Goal: Task Accomplishment & Management: Use online tool/utility

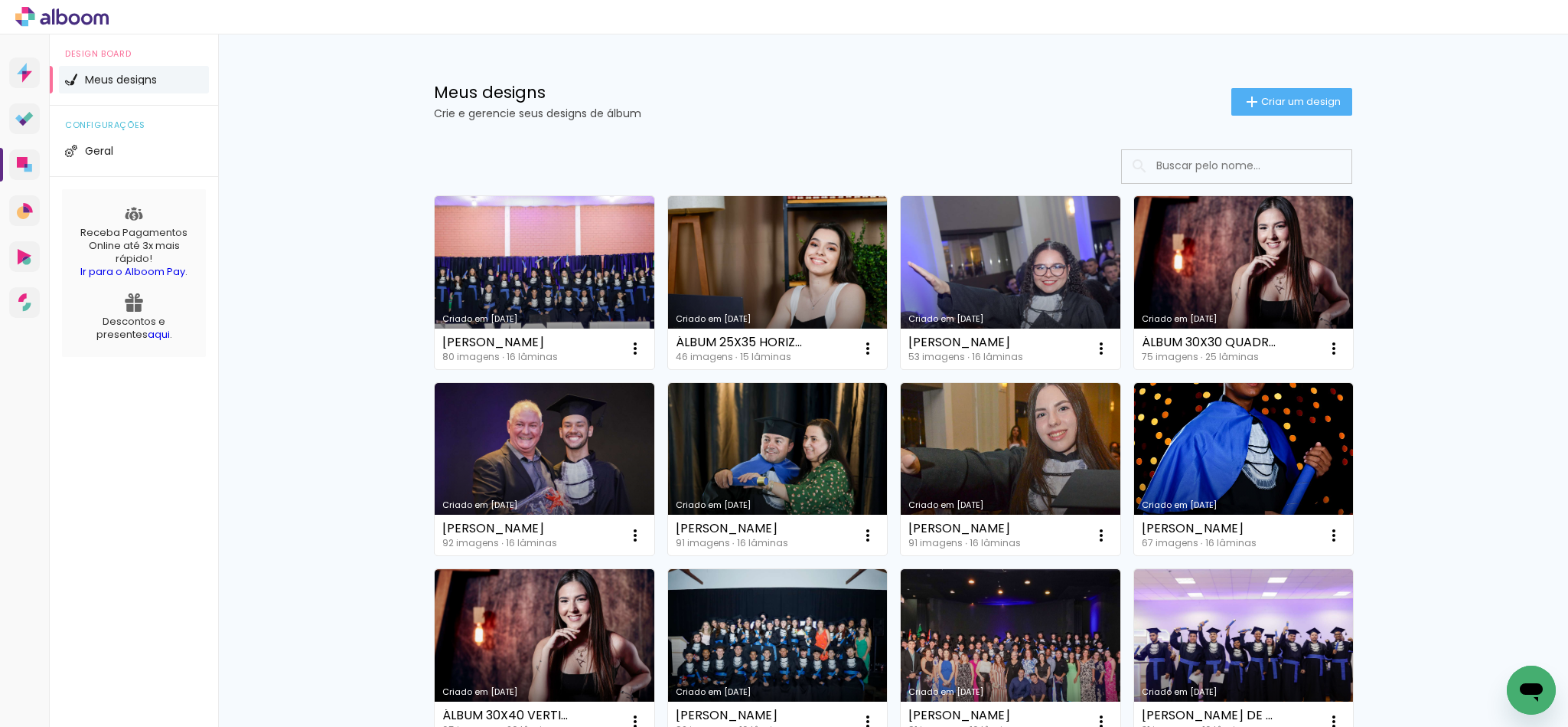
click at [1295, 101] on span "Criar um design" at bounding box center [1301, 102] width 80 height 10
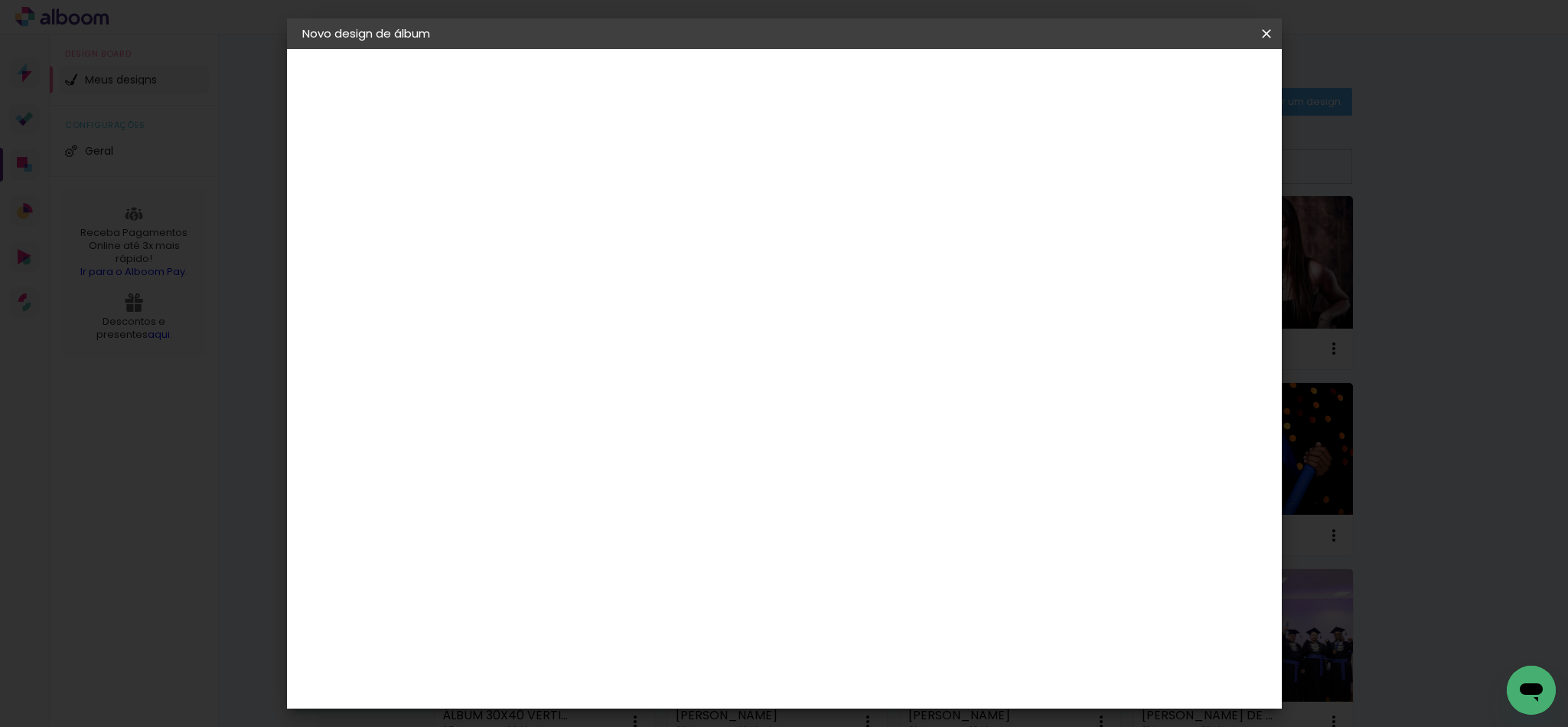
click at [0, 0] on paper-icon-button at bounding box center [0, 0] width 0 height 0
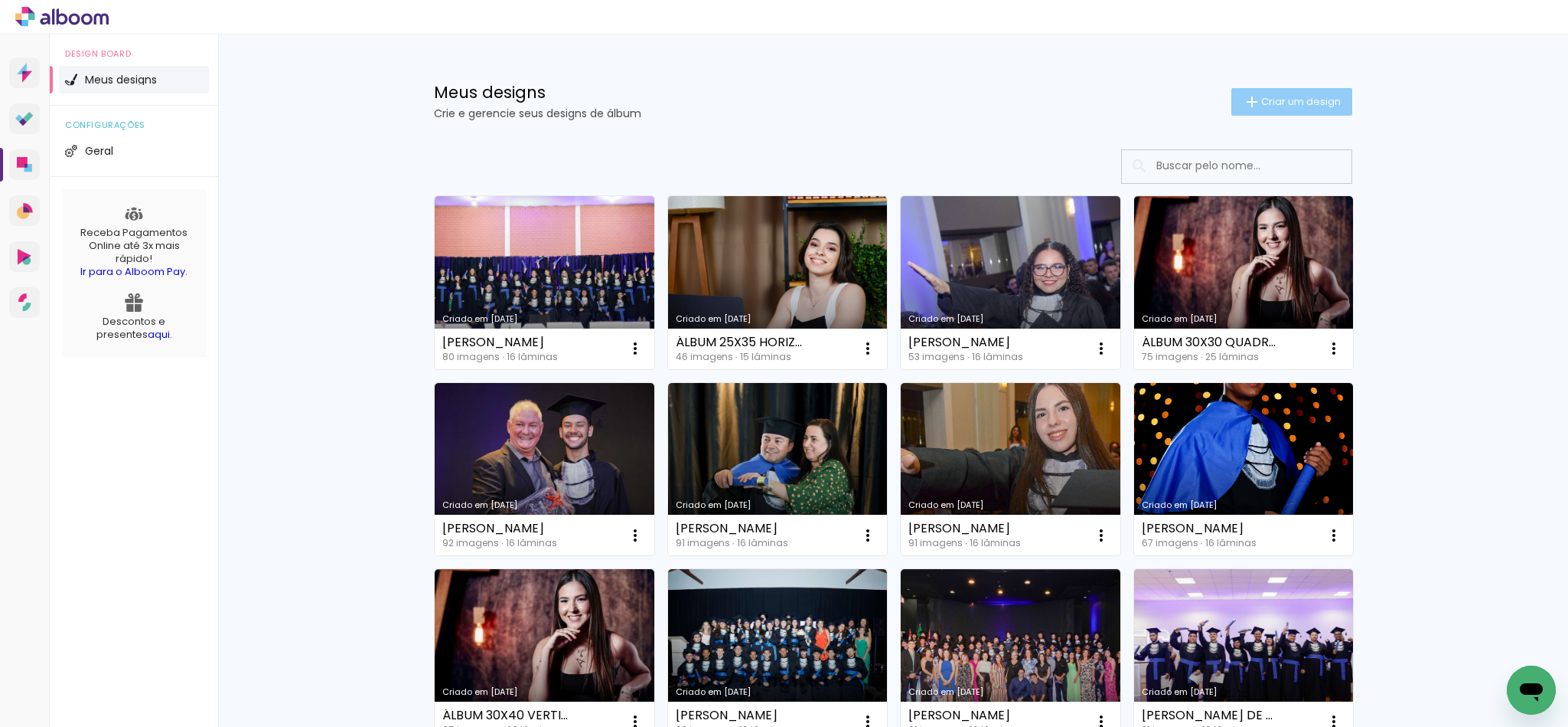
click at [1310, 102] on span "Criar um design" at bounding box center [1301, 102] width 80 height 10
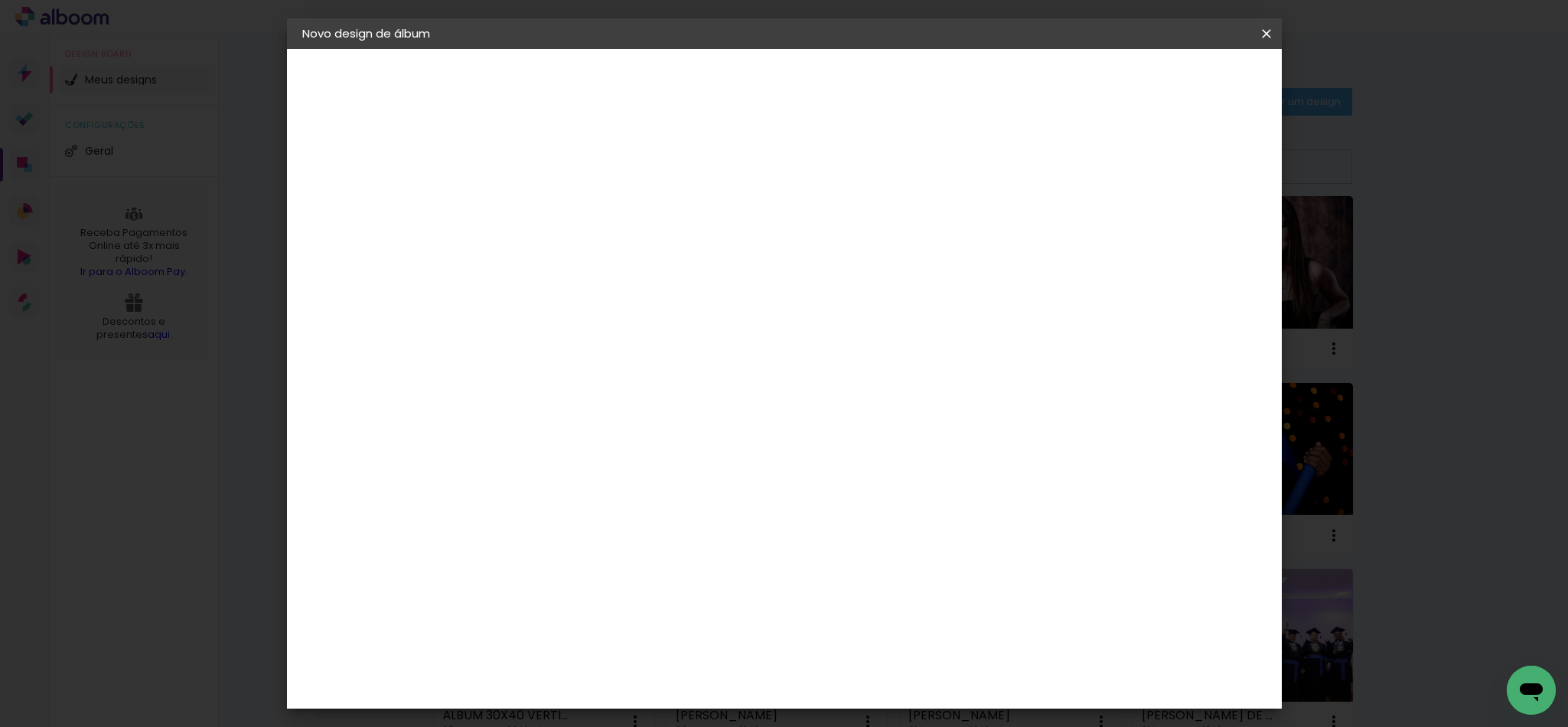
click at [0, 0] on div at bounding box center [0, 0] width 0 height 0
click at [553, 212] on input at bounding box center [553, 206] width 0 height 24
type input "[PERSON_NAME] DE DEUS"
type paper-input "[PERSON_NAME] DE DEUS"
click at [710, 91] on paper-button "Avançar" at bounding box center [672, 81] width 75 height 26
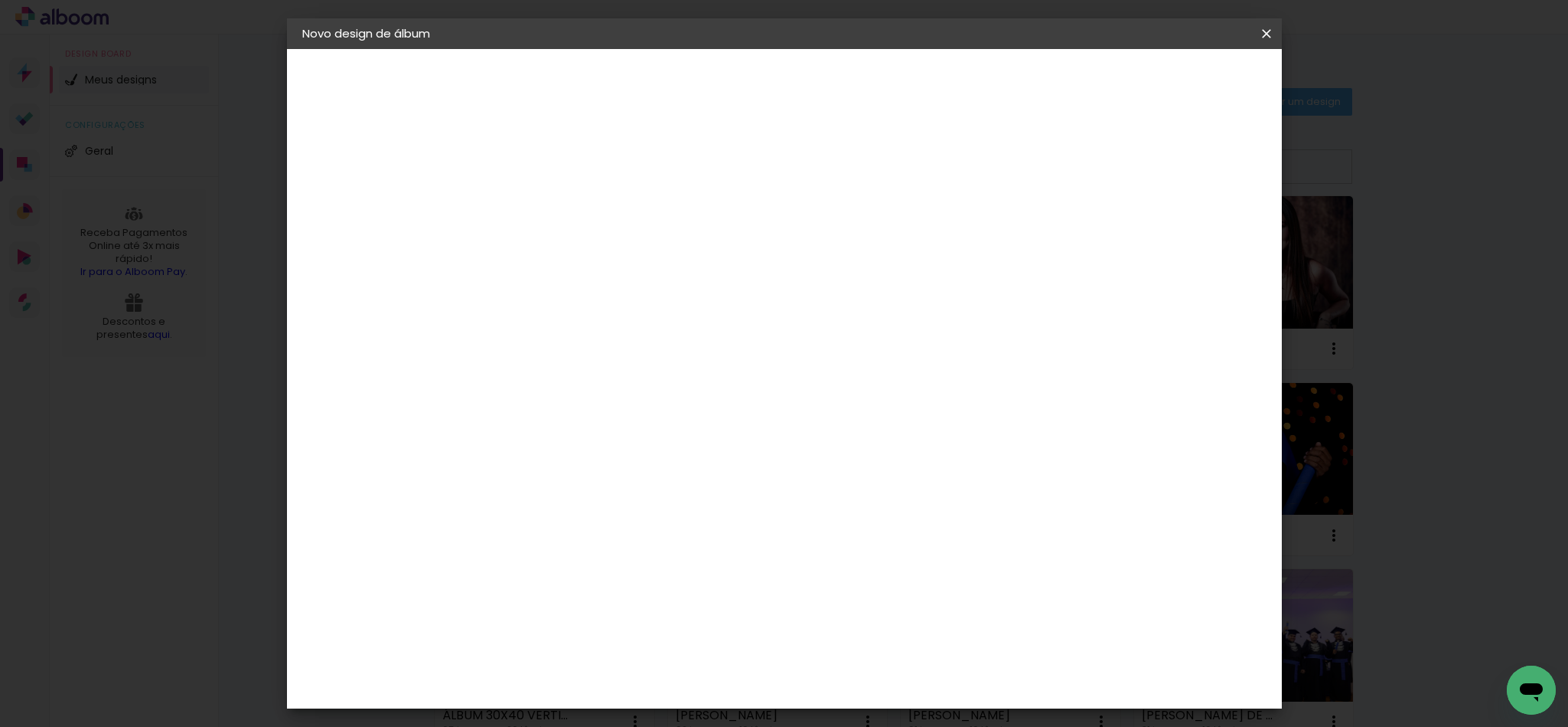
scroll to position [2756, 0]
click at [0, 0] on slot "Avançar" at bounding box center [0, 0] width 0 height 0
click at [636, 270] on paper-input-container "Linha" at bounding box center [591, 268] width 89 height 39
click at [0, 0] on slot "Fotolivro Super" at bounding box center [0, 0] width 0 height 0
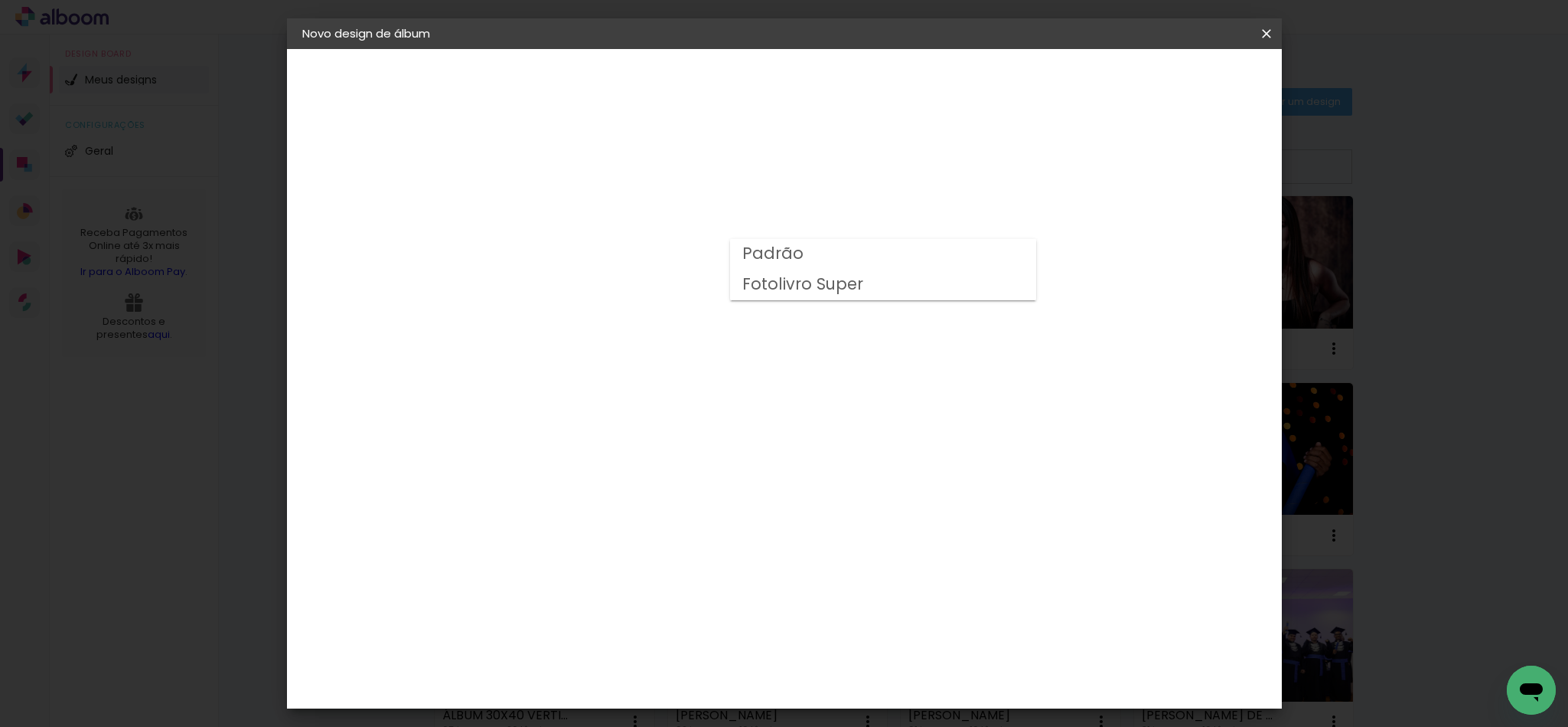
type input "Fotolivro Super"
click at [763, 308] on paper-listbox "Horizontal Modelo Fechado Lâmina 15 x 21 15 × 21 cm 15.2 × 43 cm 20 × 30 21 × 2…" at bounding box center [655, 510] width 217 height 423
click at [656, 658] on span "20 × 30" at bounding box center [620, 674] width 71 height 32
click at [0, 0] on slot "Avançar" at bounding box center [0, 0] width 0 height 0
click at [1103, 79] on span "Iniciar design" at bounding box center [1068, 81] width 69 height 11
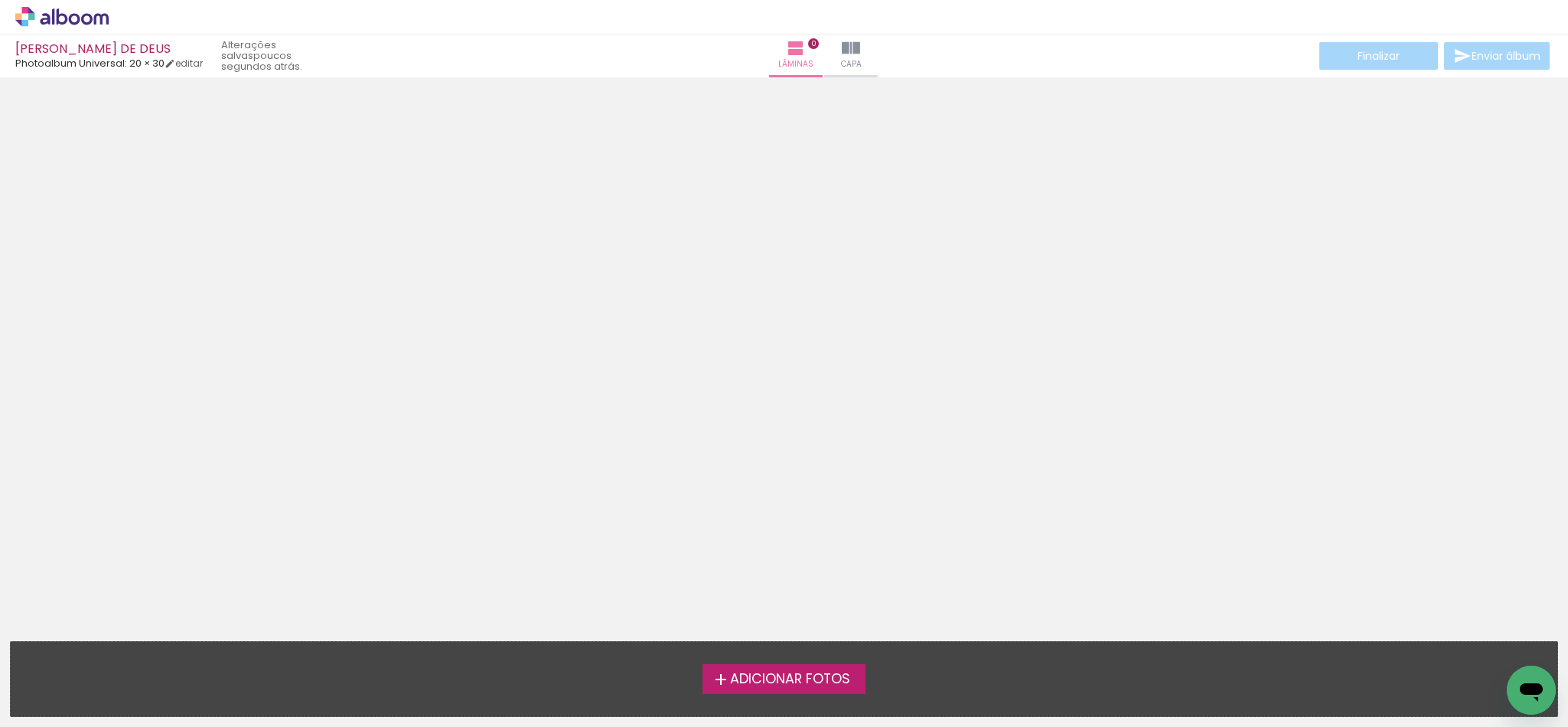
click at [1154, 343] on div at bounding box center [784, 355] width 1568 height 544
click at [1213, 462] on div at bounding box center [784, 355] width 1568 height 544
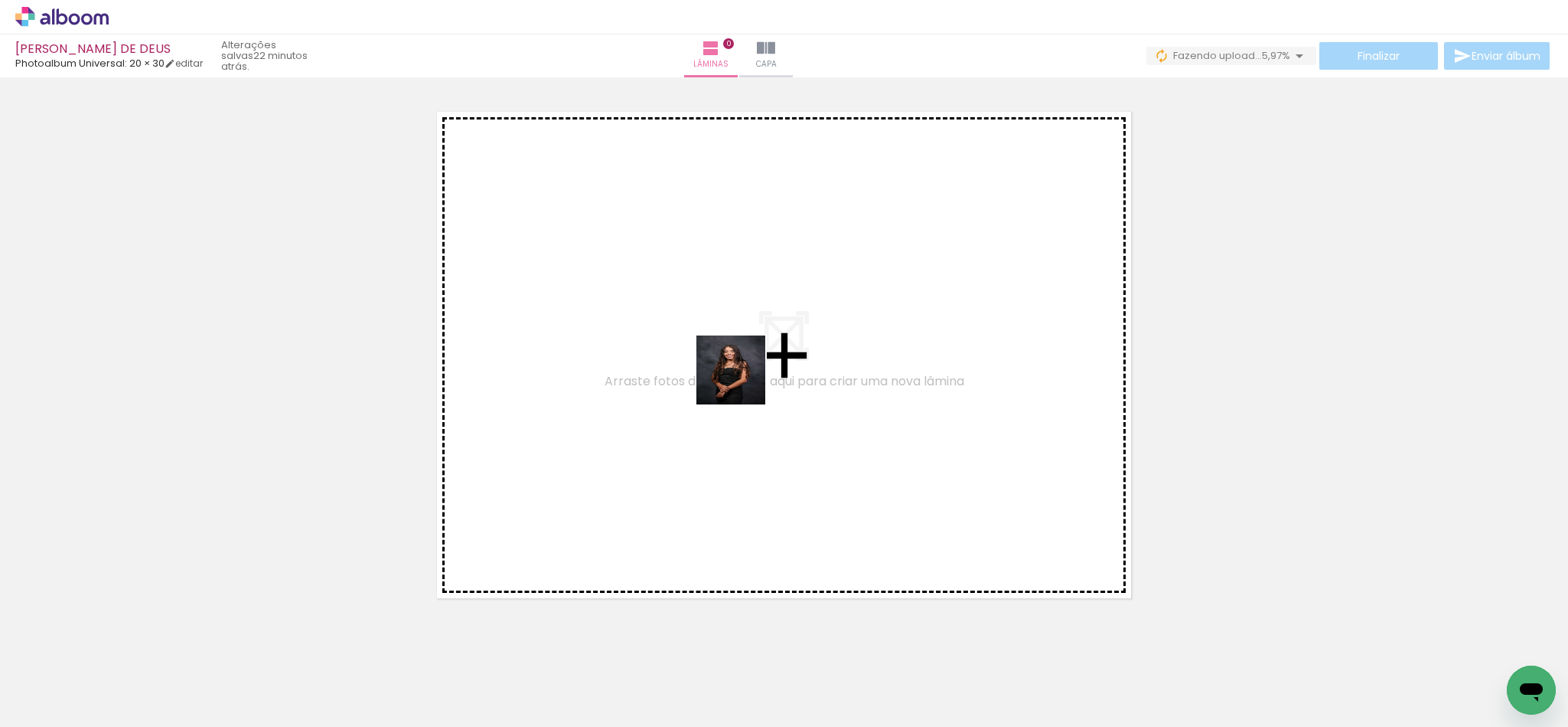
drag, startPoint x: 749, startPoint y: 681, endPoint x: 820, endPoint y: 633, distance: 85.7
click at [742, 379] on quentale-workspace at bounding box center [784, 363] width 1568 height 727
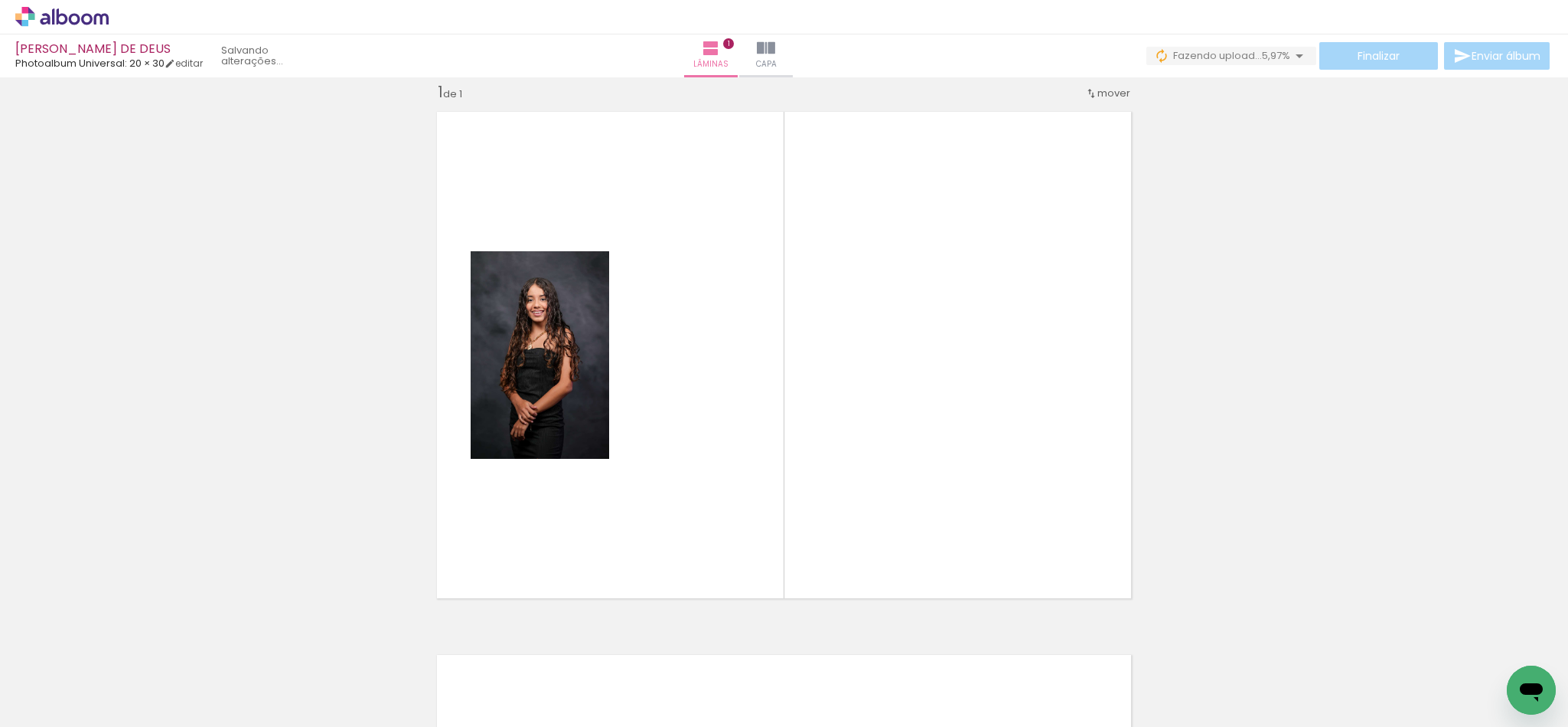
scroll to position [19, 0]
drag, startPoint x: 829, startPoint y: 662, endPoint x: 903, endPoint y: 602, distance: 95.3
click at [788, 356] on quentale-workspace at bounding box center [784, 363] width 1568 height 727
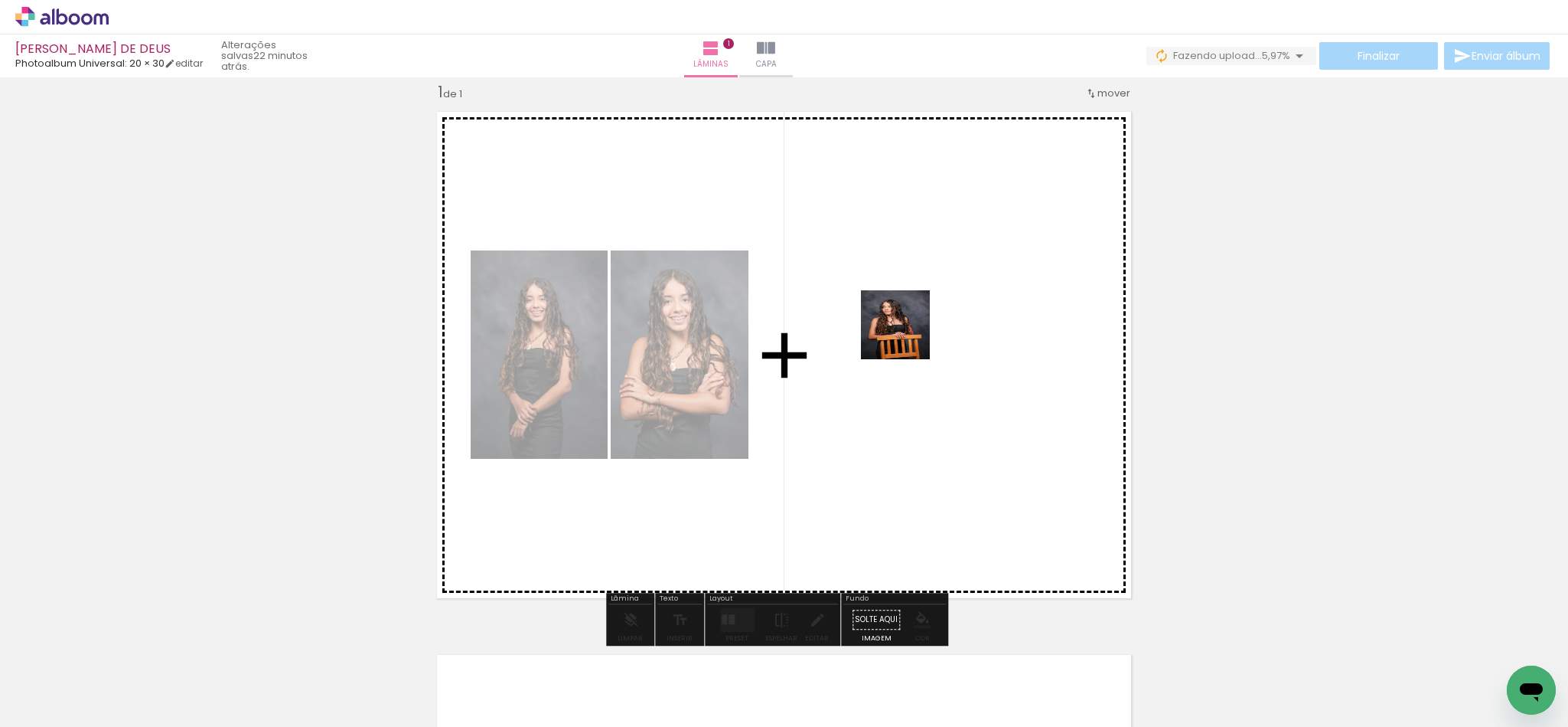
drag, startPoint x: 915, startPoint y: 664, endPoint x: 907, endPoint y: 337, distance: 327.1
click at [907, 337] on quentale-workspace at bounding box center [784, 363] width 1568 height 727
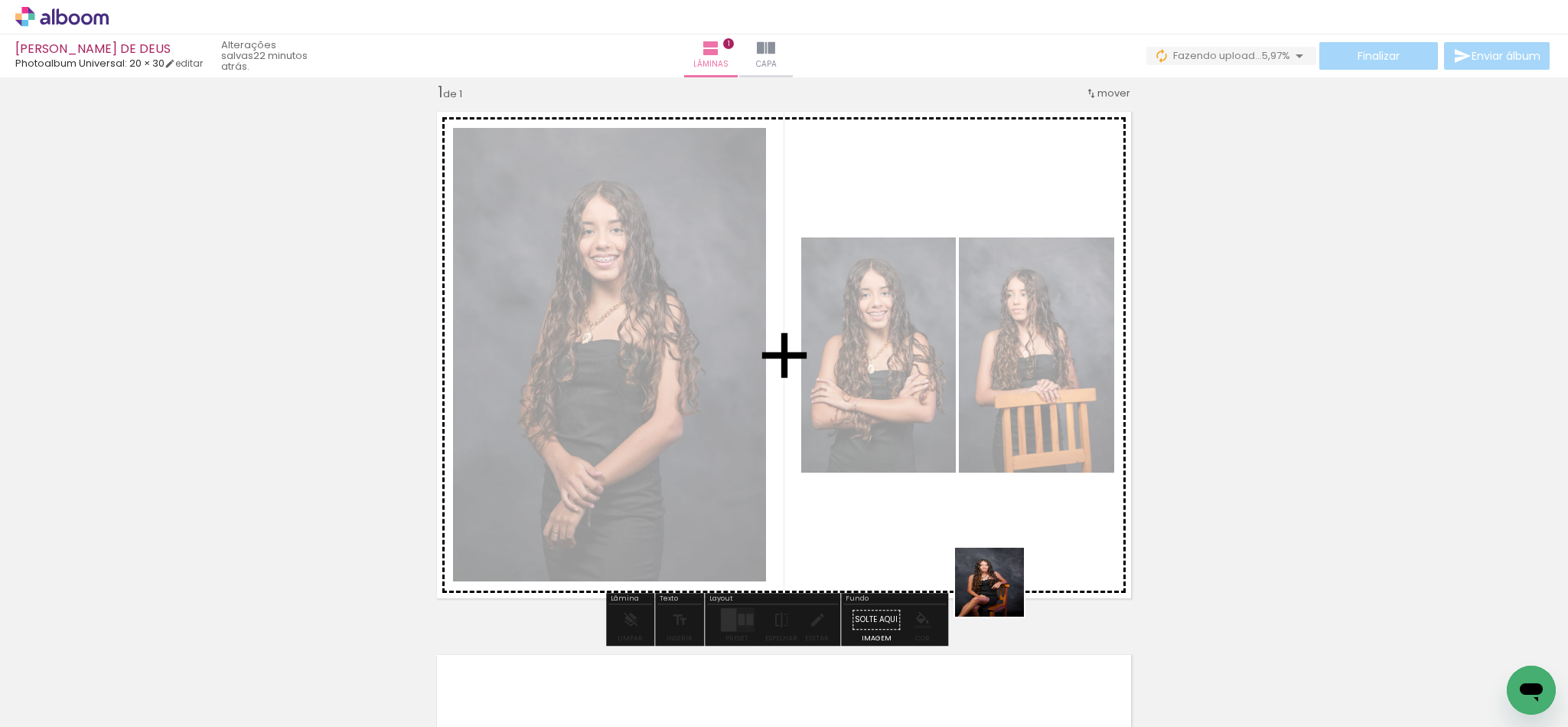
drag, startPoint x: 1001, startPoint y: 593, endPoint x: 953, endPoint y: 361, distance: 236.9
click at [953, 361] on quentale-workspace at bounding box center [784, 363] width 1568 height 727
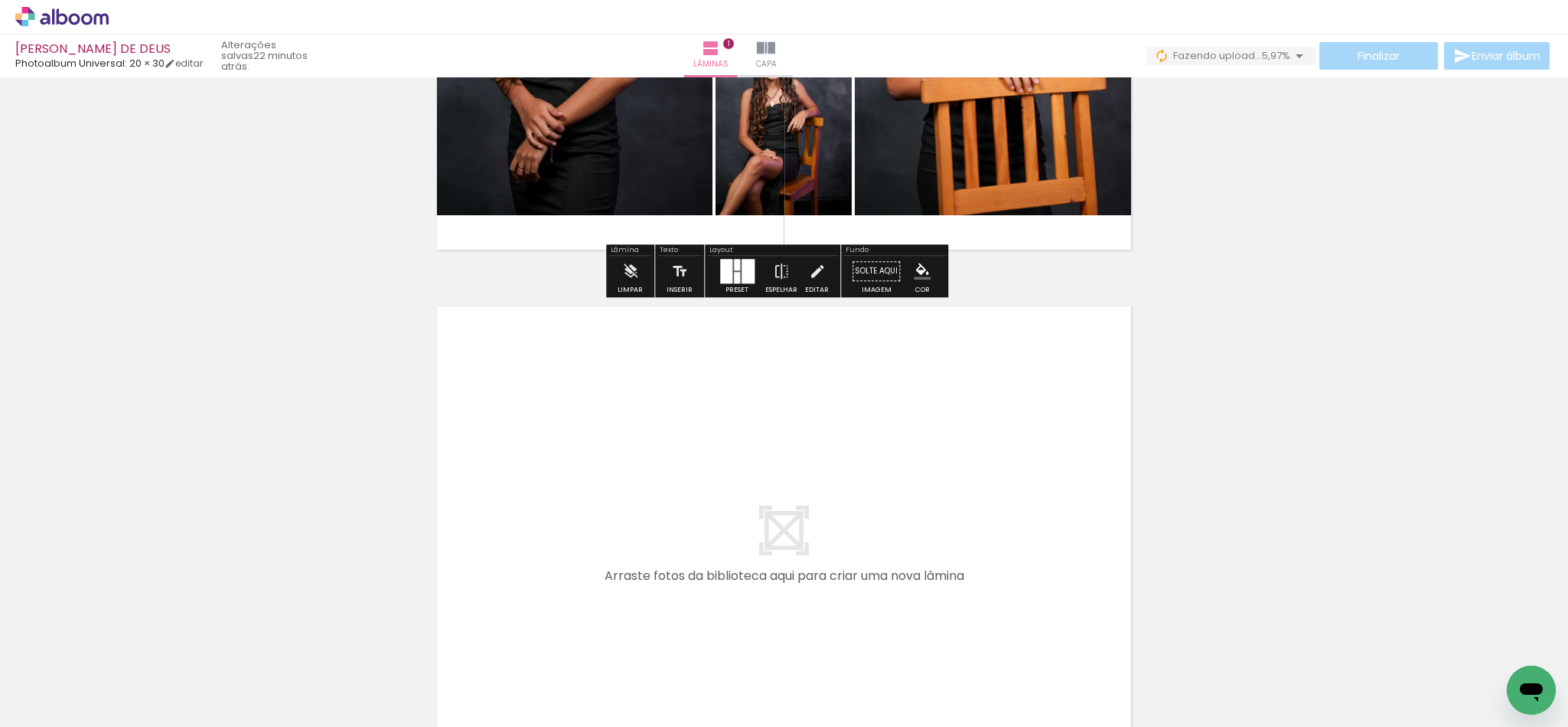
scroll to position [460, 0]
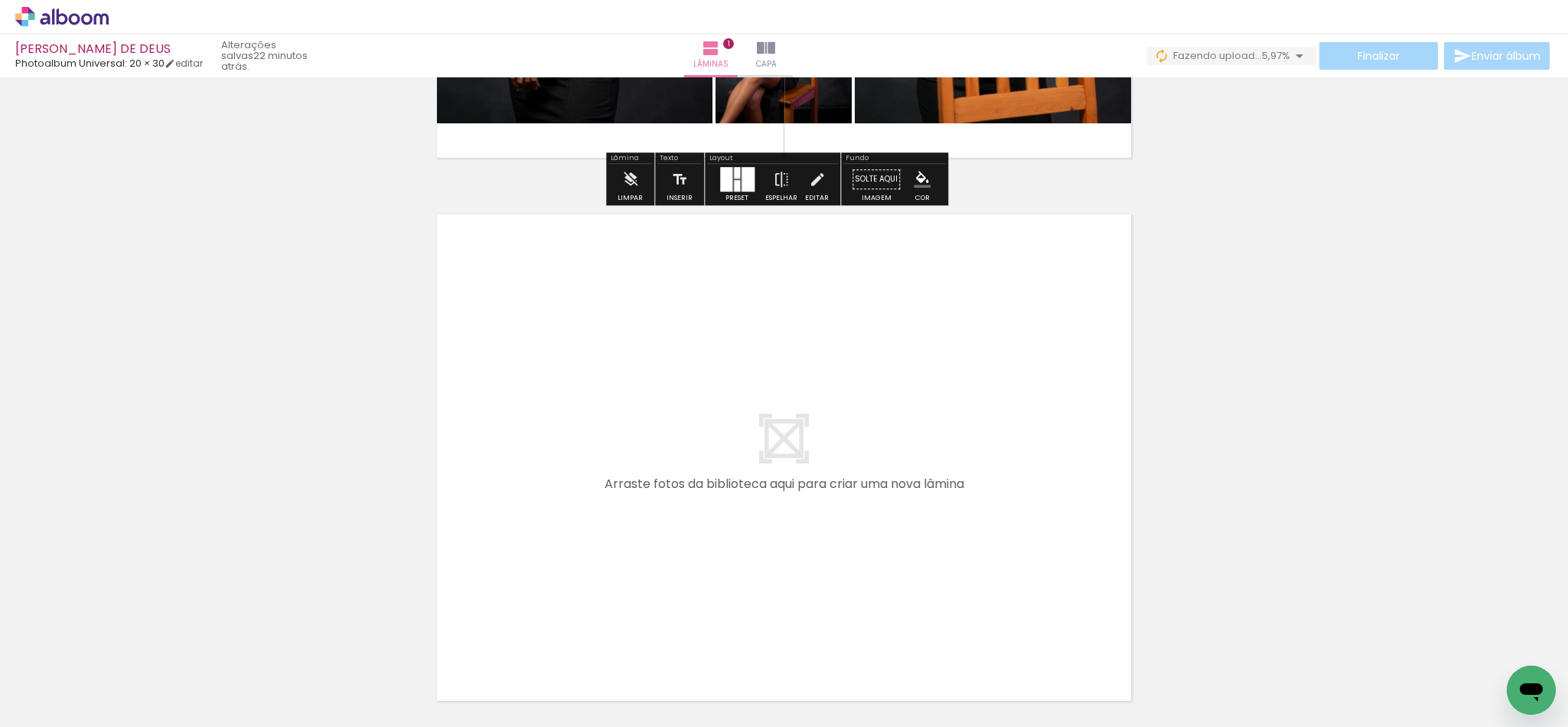
drag, startPoint x: 1081, startPoint y: 691, endPoint x: 940, endPoint y: 426, distance: 300.2
click at [940, 426] on quentale-workspace at bounding box center [784, 363] width 1568 height 727
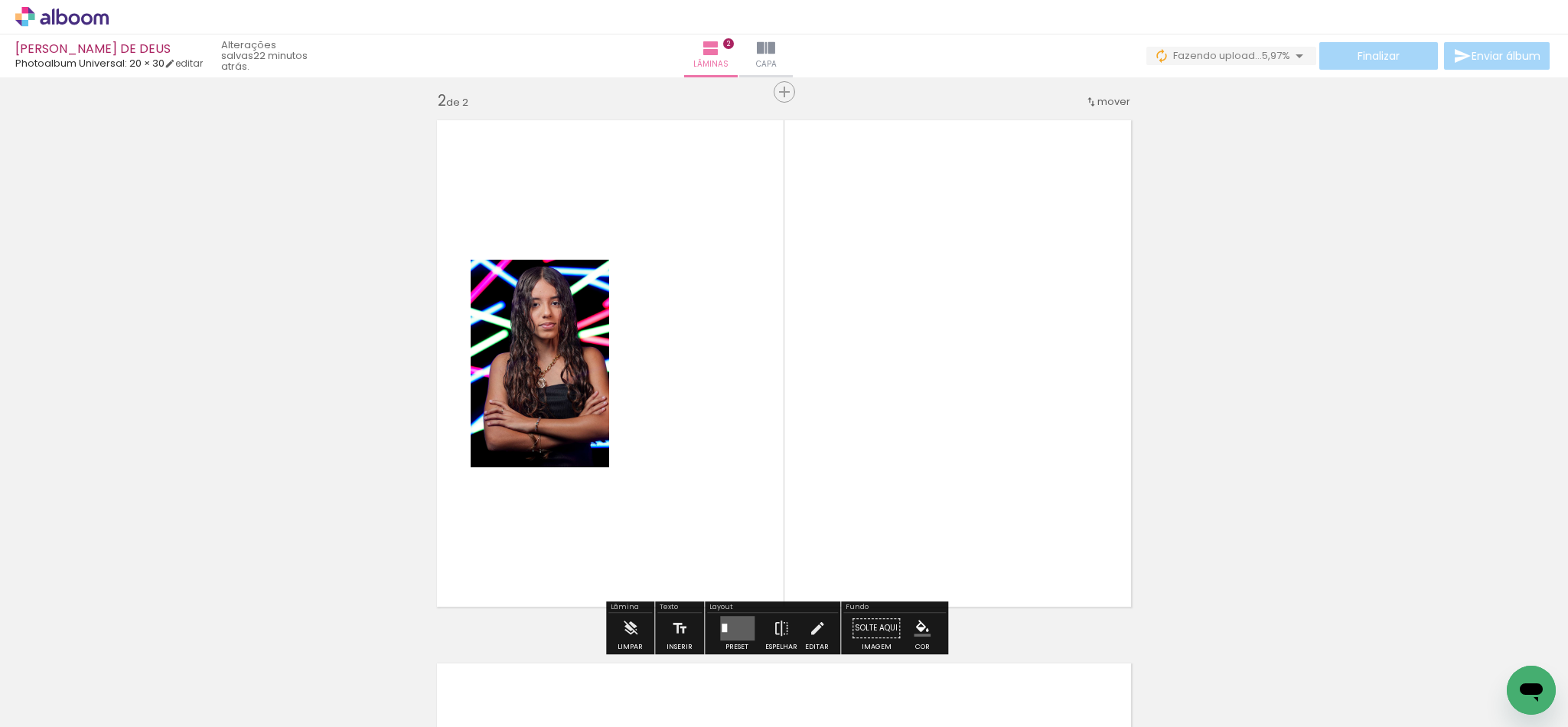
scroll to position [563, 0]
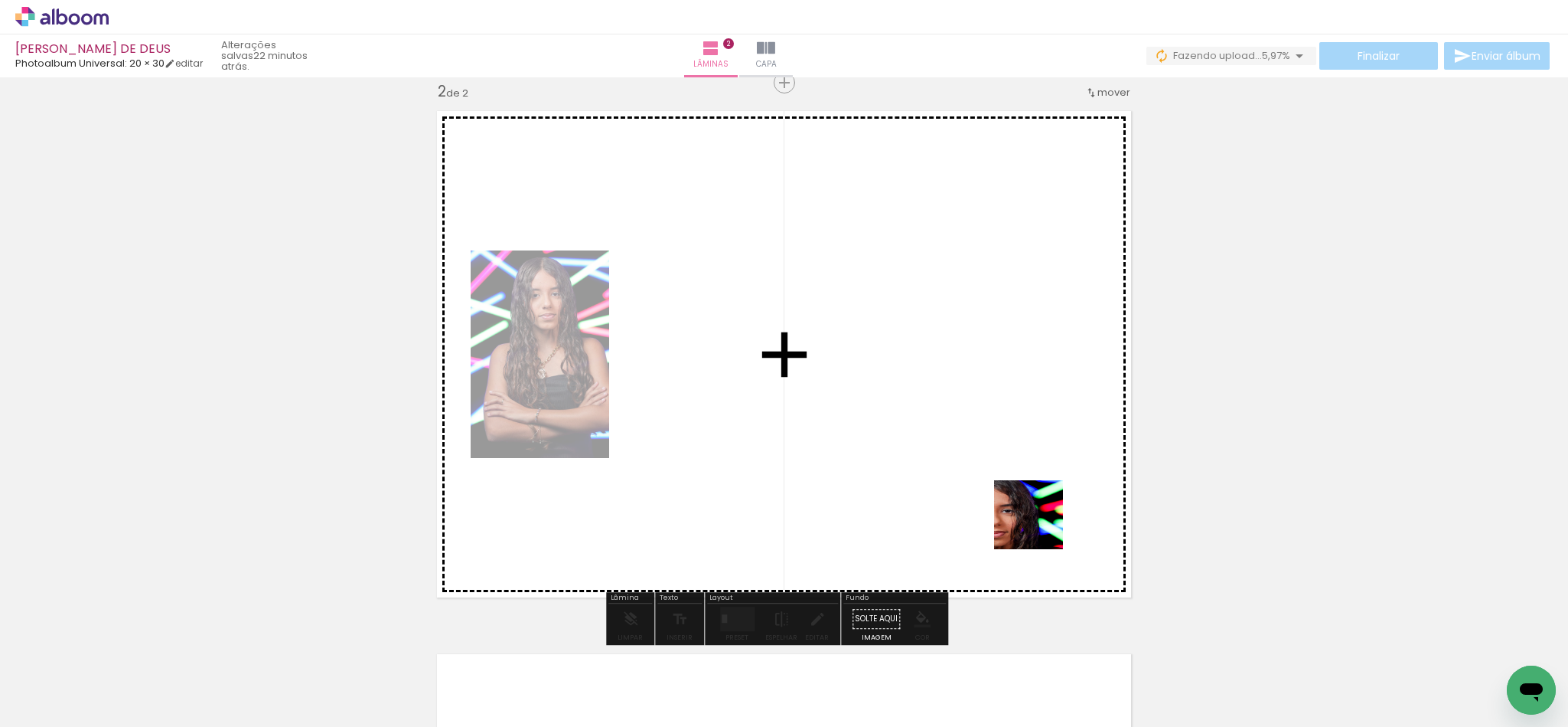
drag, startPoint x: 1040, startPoint y: 526, endPoint x: 1126, endPoint y: 569, distance: 96.2
click at [995, 480] on quentale-workspace at bounding box center [784, 363] width 1568 height 727
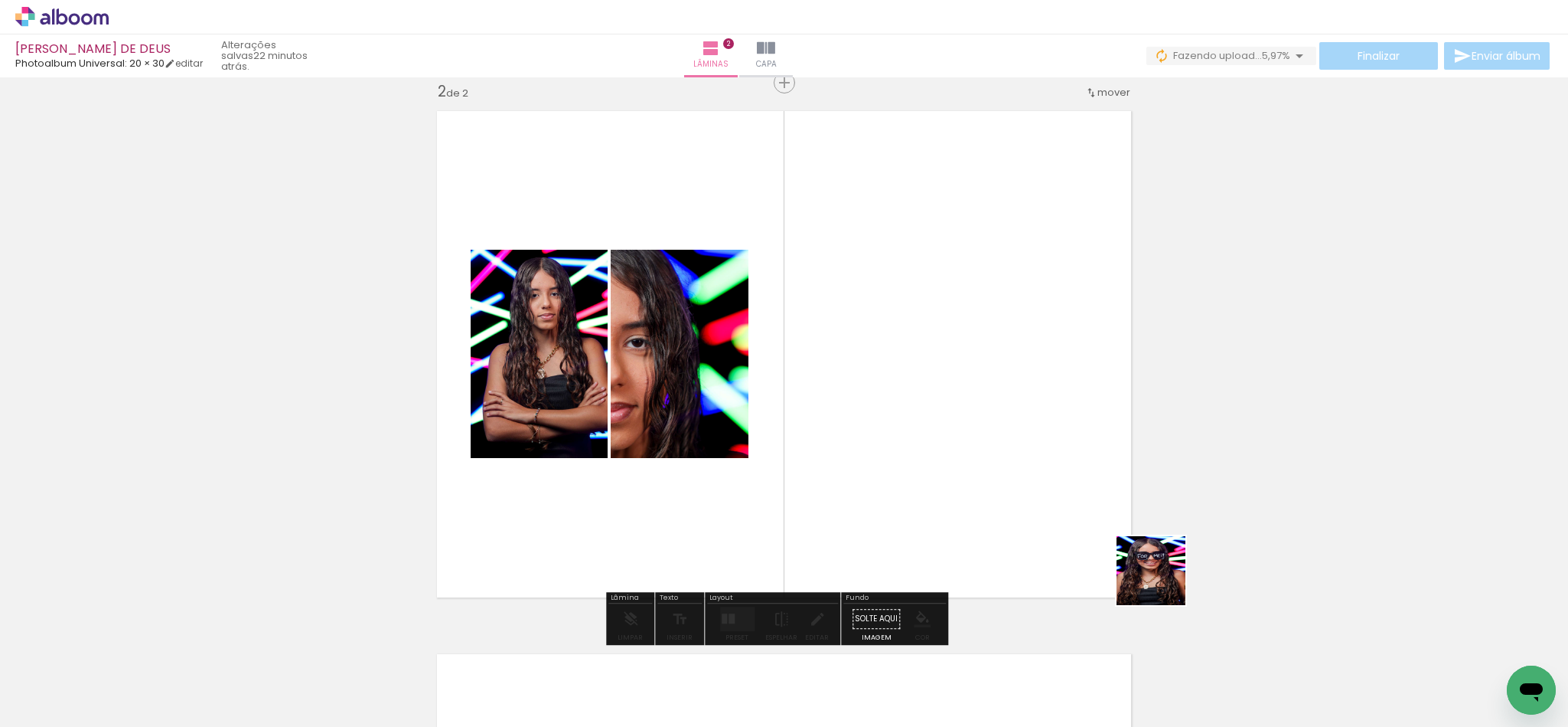
drag, startPoint x: 1254, startPoint y: 685, endPoint x: 1291, endPoint y: 634, distance: 63.0
click at [965, 456] on quentale-workspace at bounding box center [784, 363] width 1568 height 727
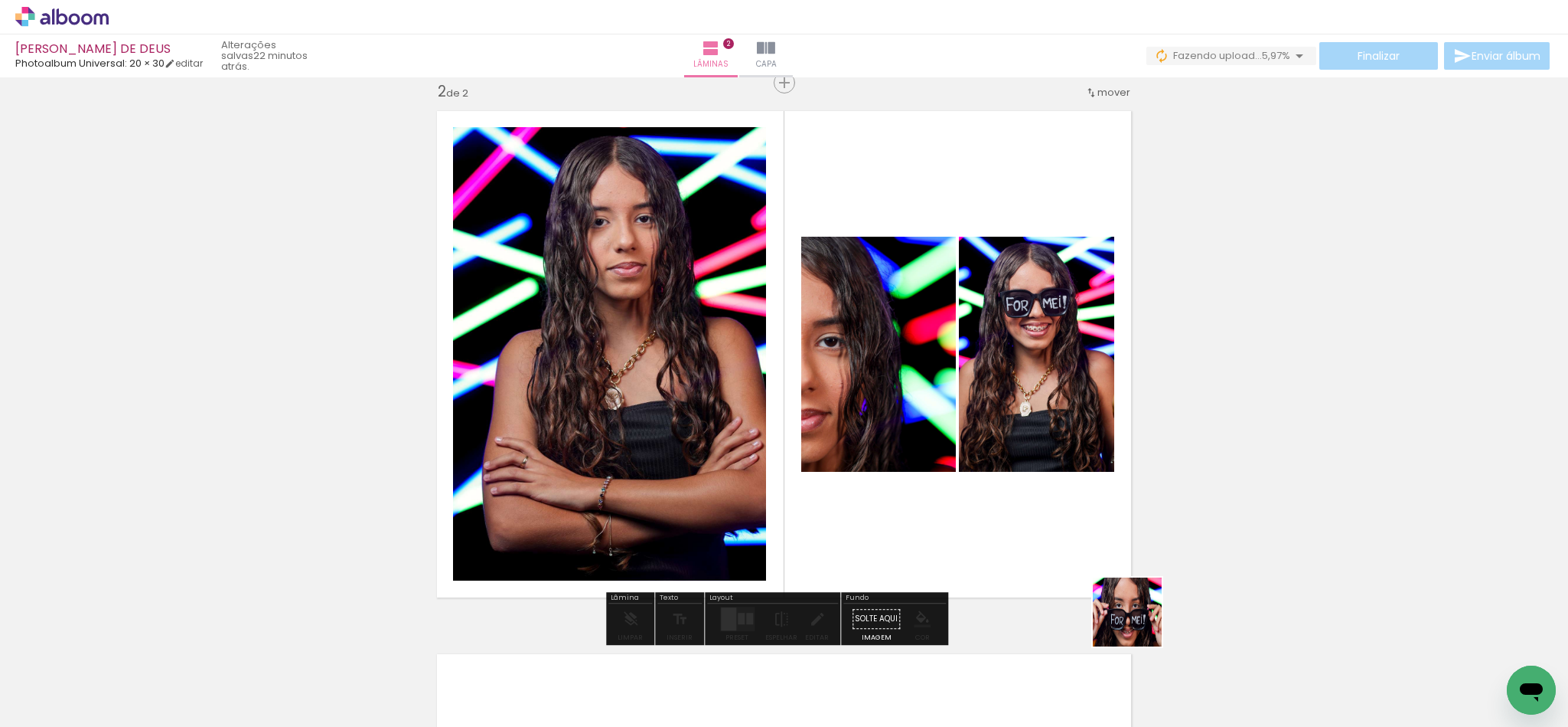
drag, startPoint x: 1345, startPoint y: 696, endPoint x: 1025, endPoint y: 575, distance: 342.1
click at [1025, 575] on quentale-workspace at bounding box center [784, 363] width 1568 height 727
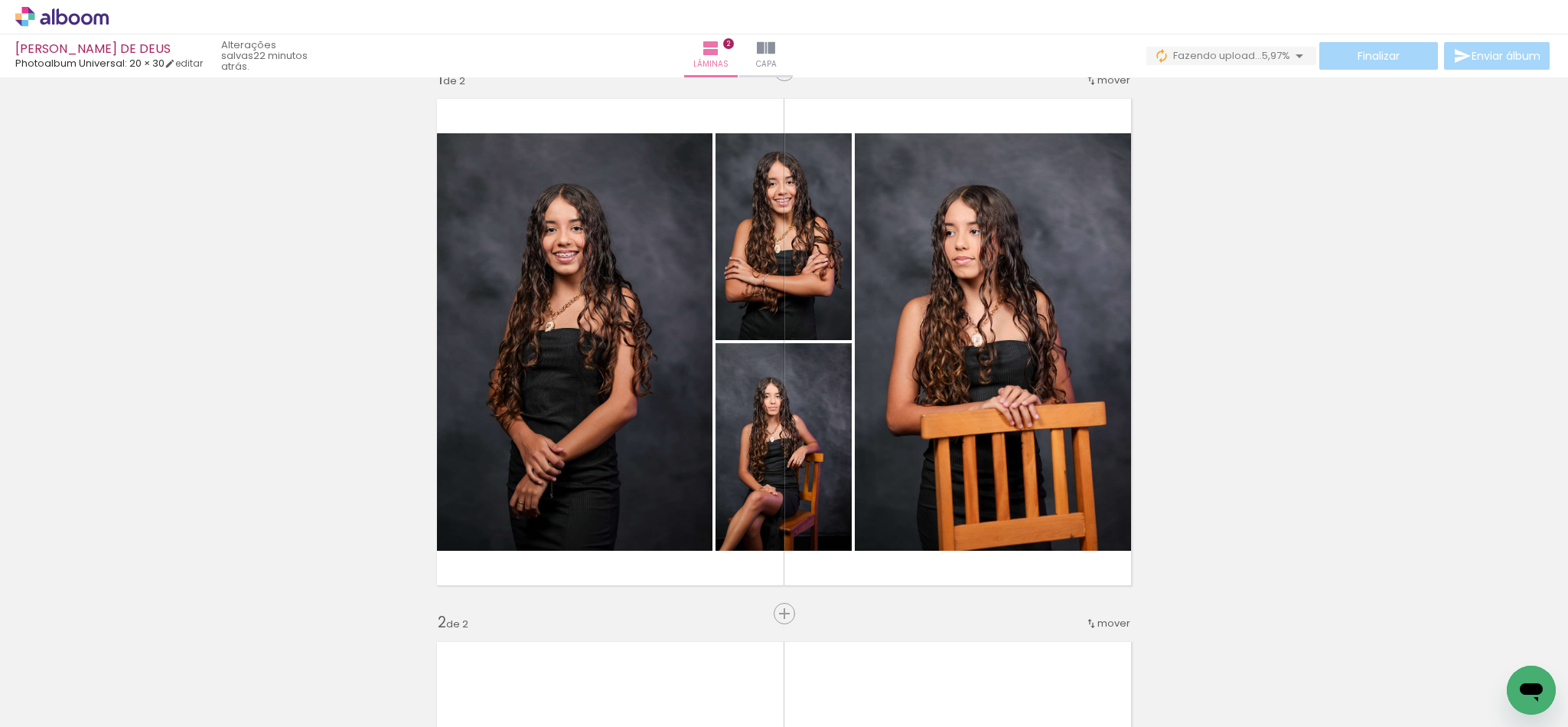
scroll to position [0, 0]
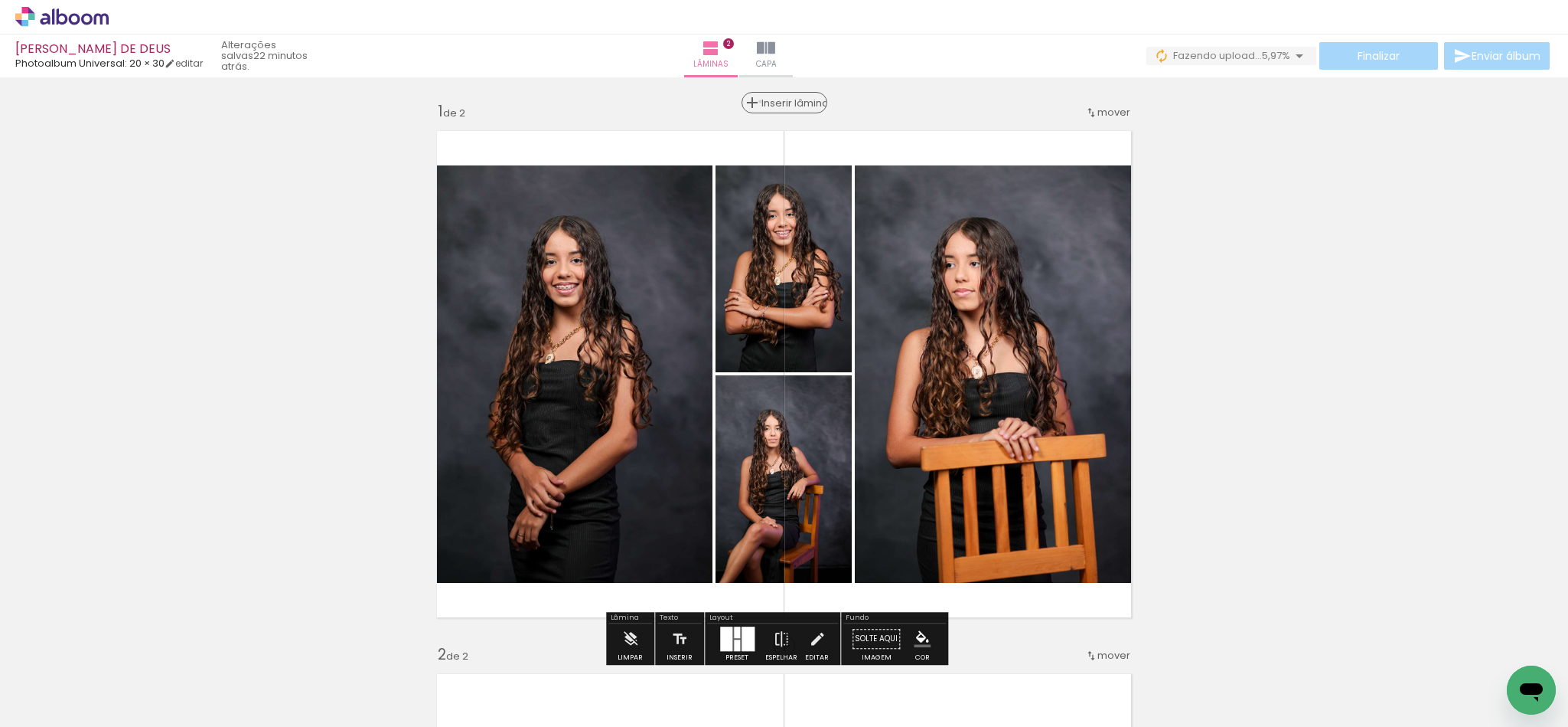
click at [768, 102] on div "Inserir lâmina" at bounding box center [784, 102] width 83 height 18
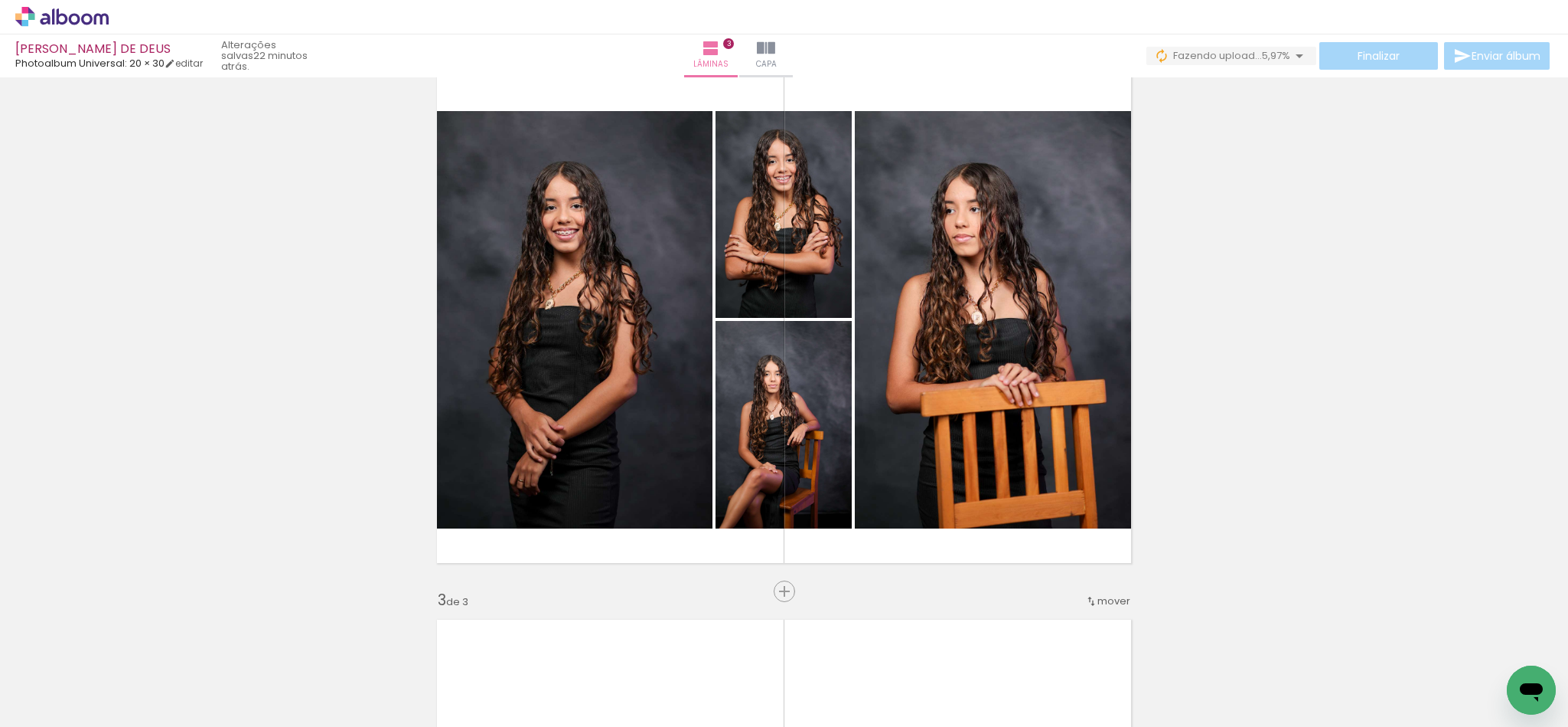
scroll to position [575, 0]
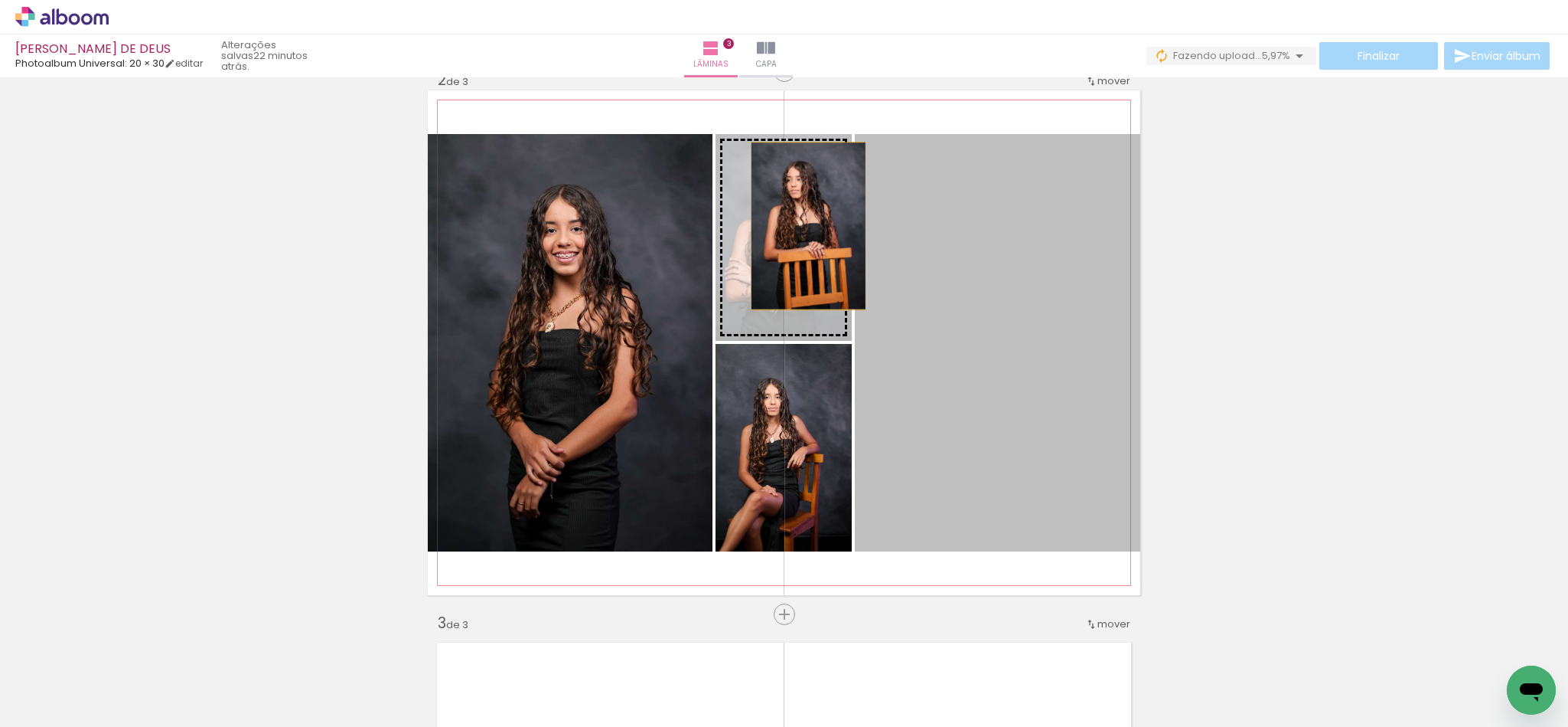
drag, startPoint x: 978, startPoint y: 269, endPoint x: 799, endPoint y: 226, distance: 184.1
click at [0, 0] on slot at bounding box center [0, 0] width 0 height 0
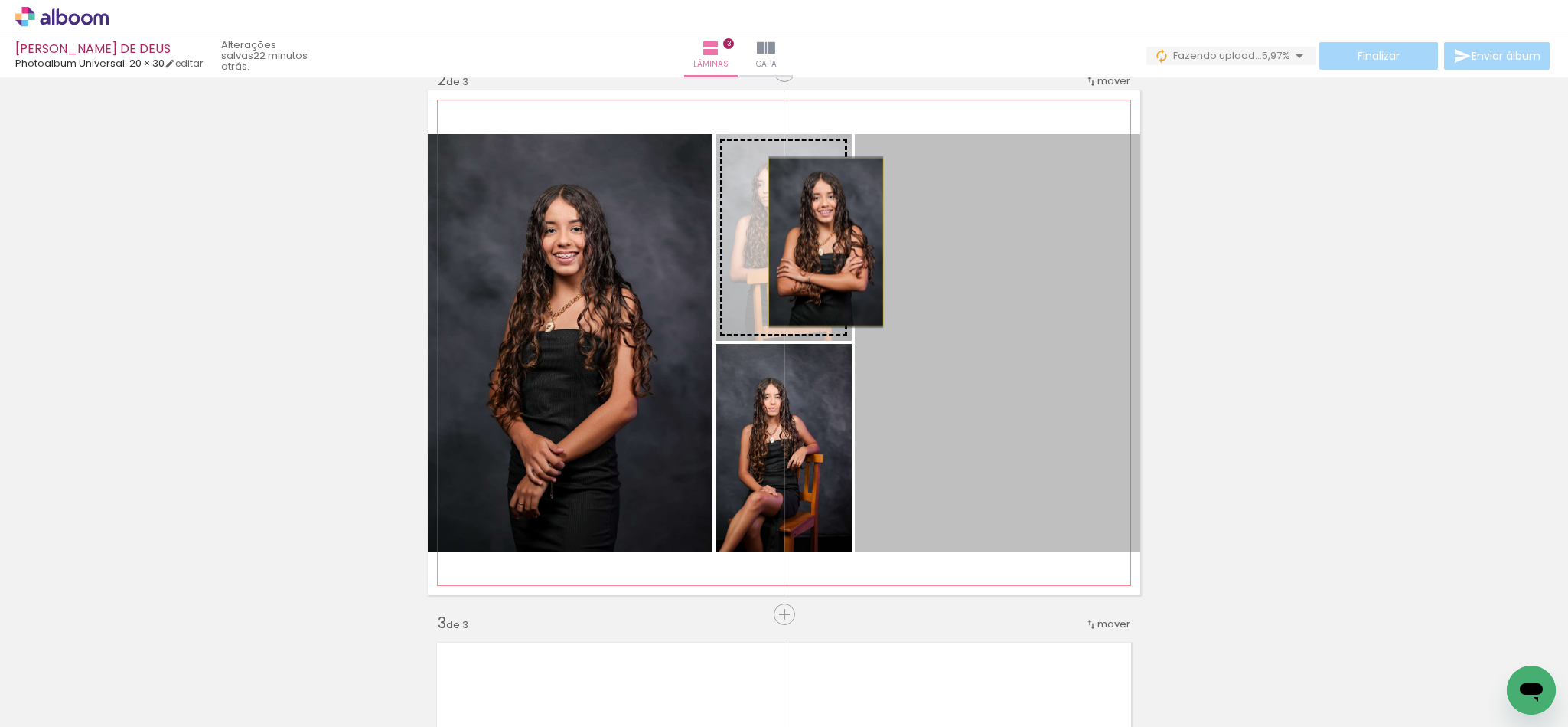
drag, startPoint x: 845, startPoint y: 247, endPoint x: 817, endPoint y: 242, distance: 28.4
click at [0, 0] on slot at bounding box center [0, 0] width 0 height 0
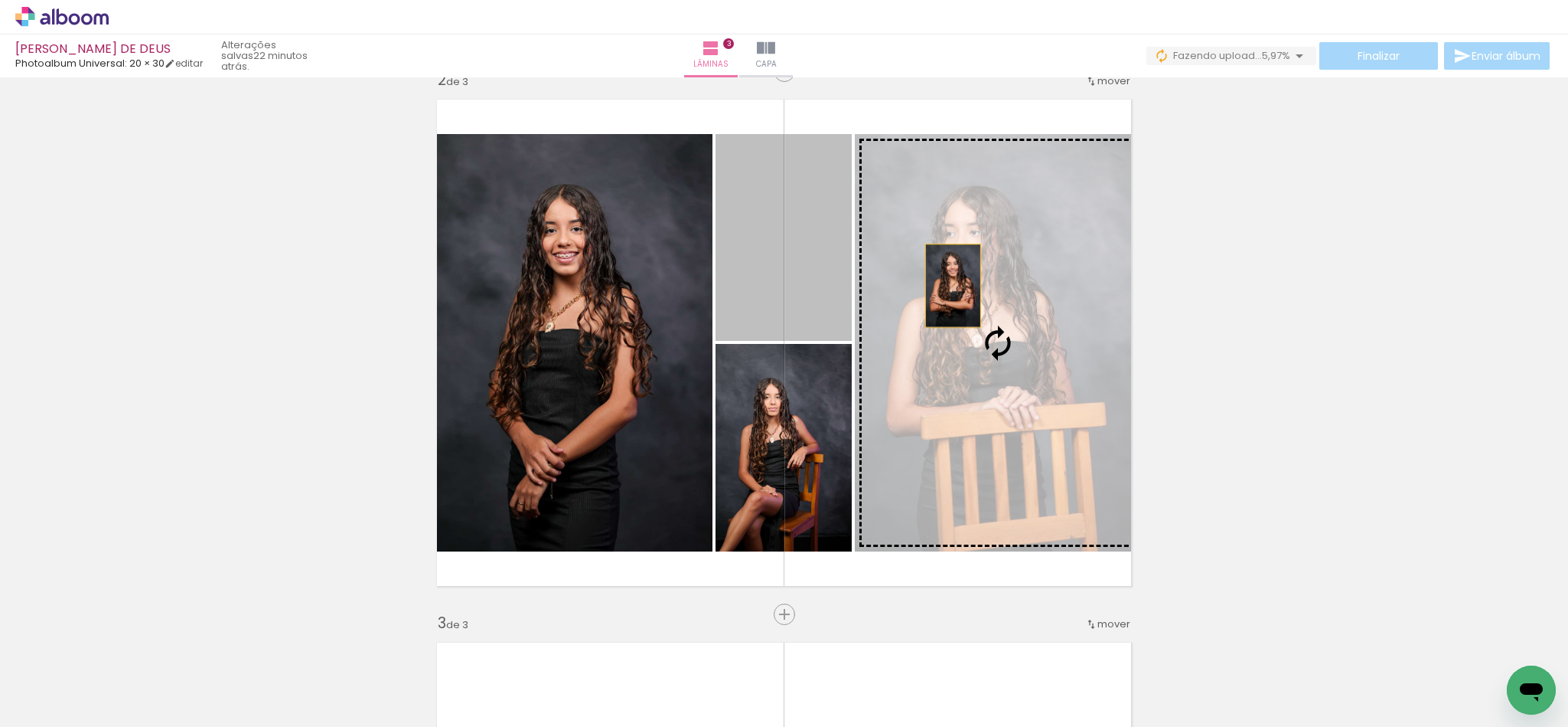
drag, startPoint x: 814, startPoint y: 250, endPoint x: 946, endPoint y: 286, distance: 136.8
click at [0, 0] on slot at bounding box center [0, 0] width 0 height 0
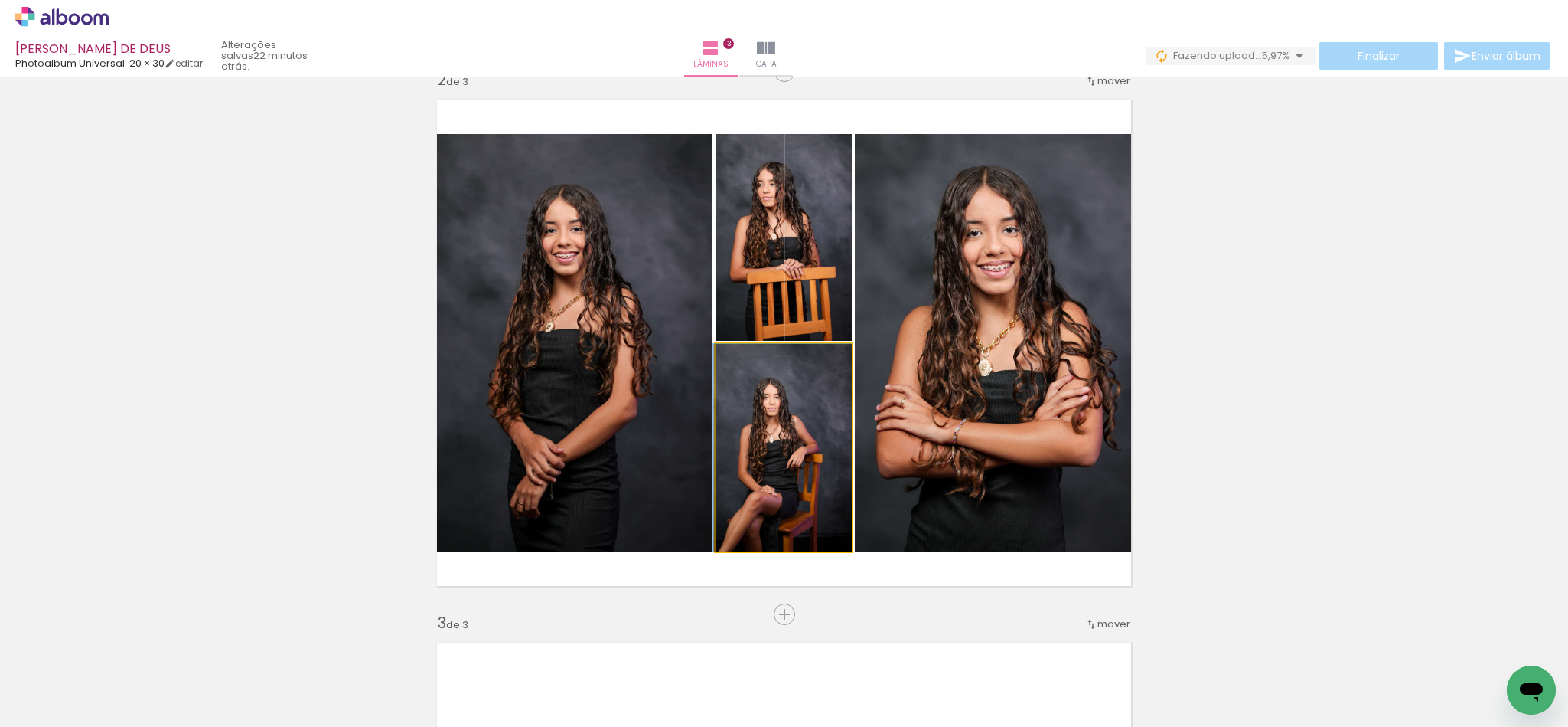
drag, startPoint x: 790, startPoint y: 481, endPoint x: 778, endPoint y: 482, distance: 12.0
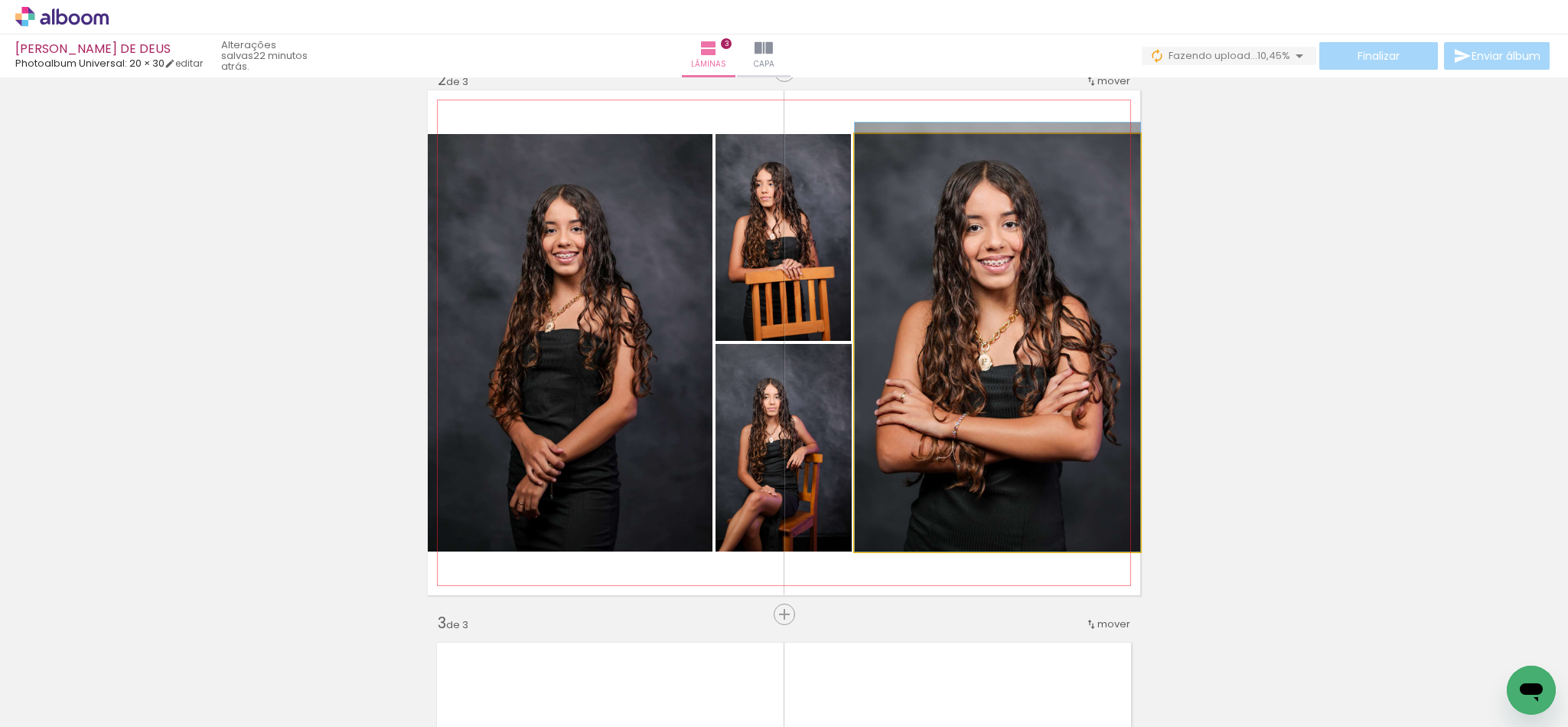
drag, startPoint x: 1097, startPoint y: 394, endPoint x: 1041, endPoint y: 334, distance: 82.1
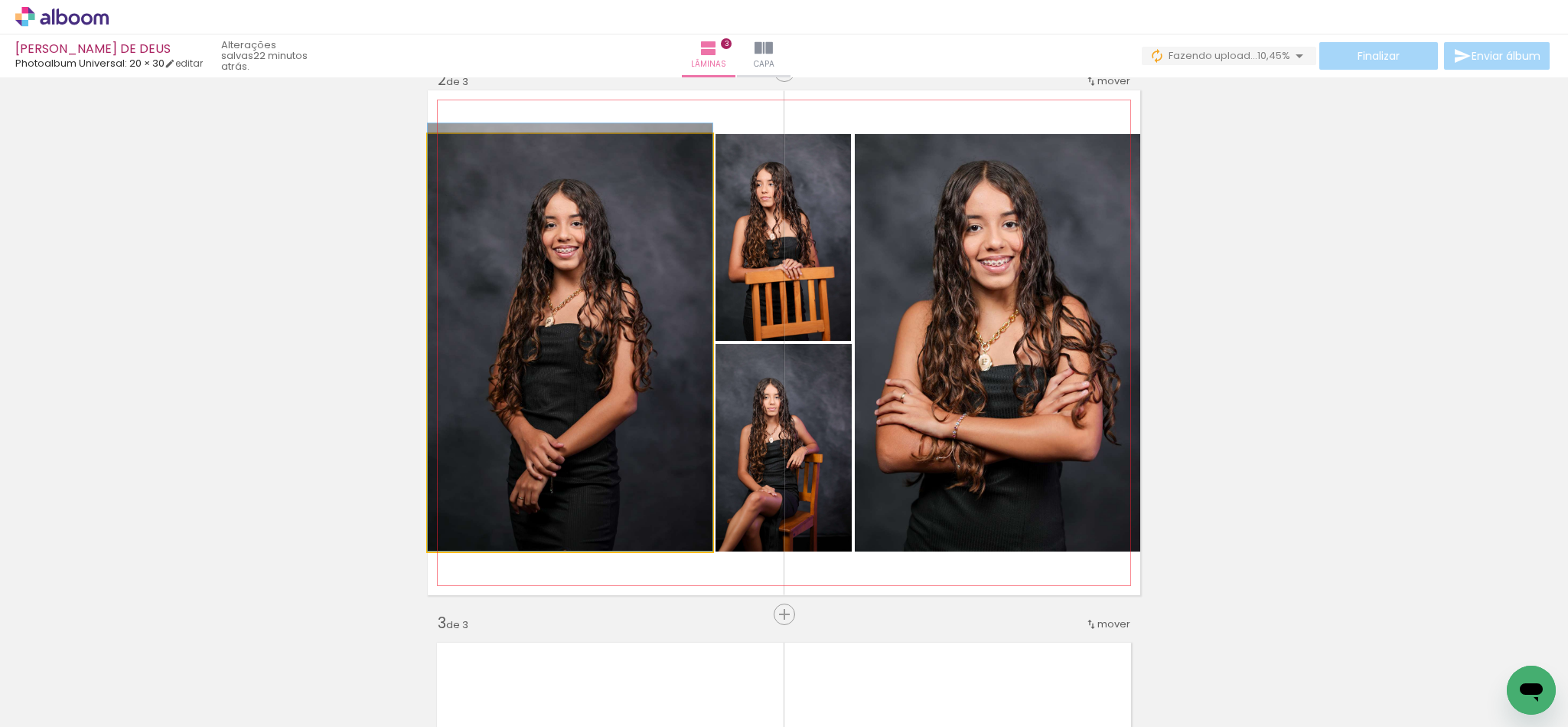
drag, startPoint x: 553, startPoint y: 451, endPoint x: 536, endPoint y: 322, distance: 130.1
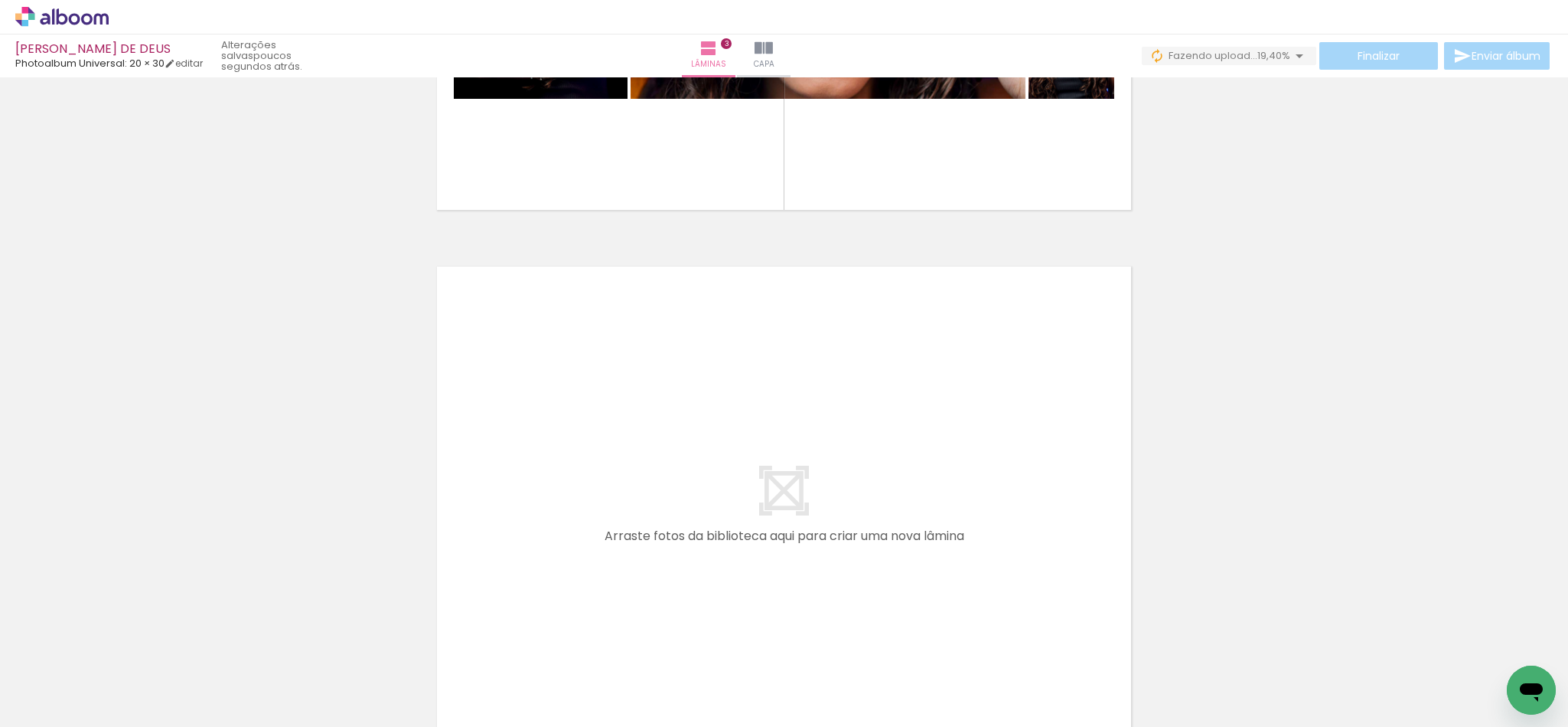
scroll to position [0, 3389]
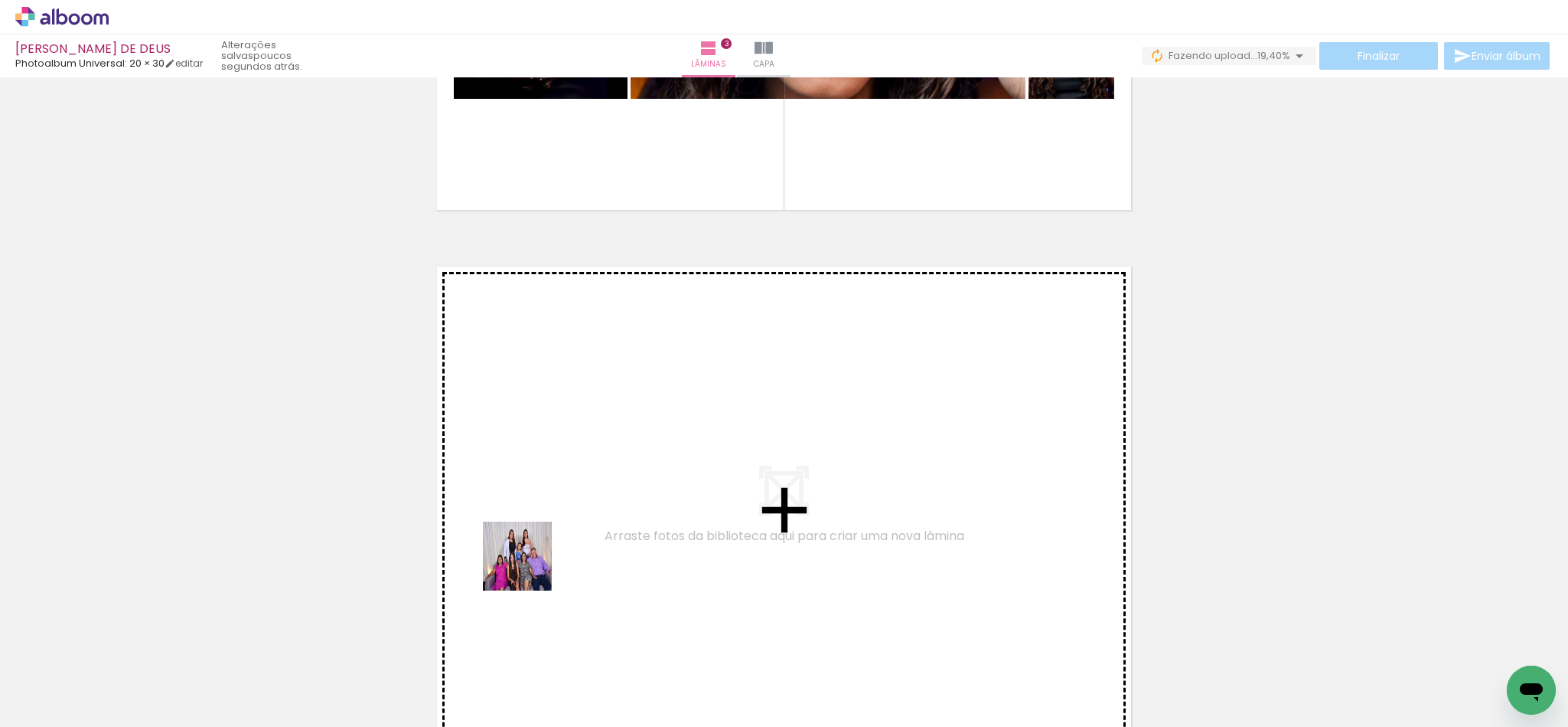
drag, startPoint x: 532, startPoint y: 632, endPoint x: 655, endPoint y: 644, distance: 123.6
click at [532, 405] on quentale-workspace at bounding box center [784, 363] width 1568 height 727
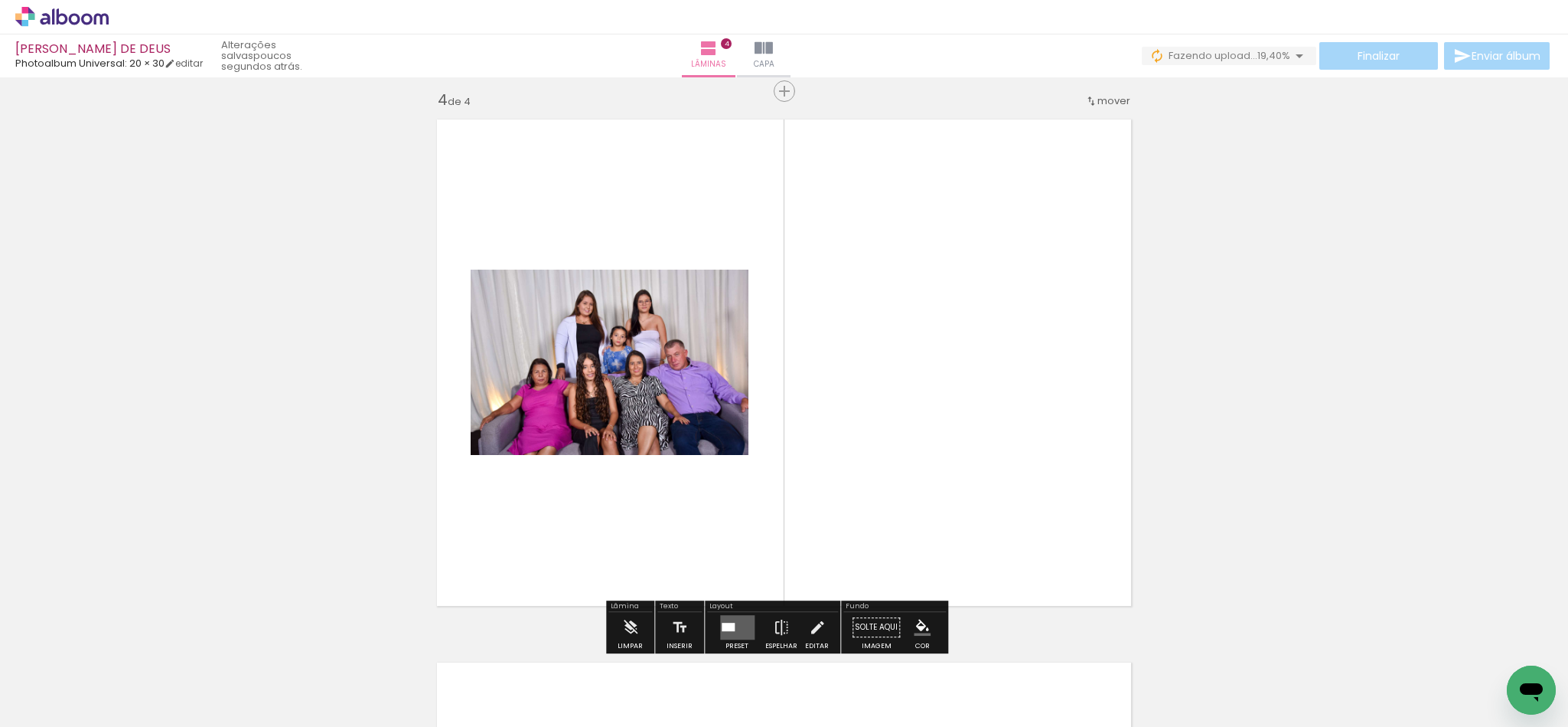
scroll to position [1648, 0]
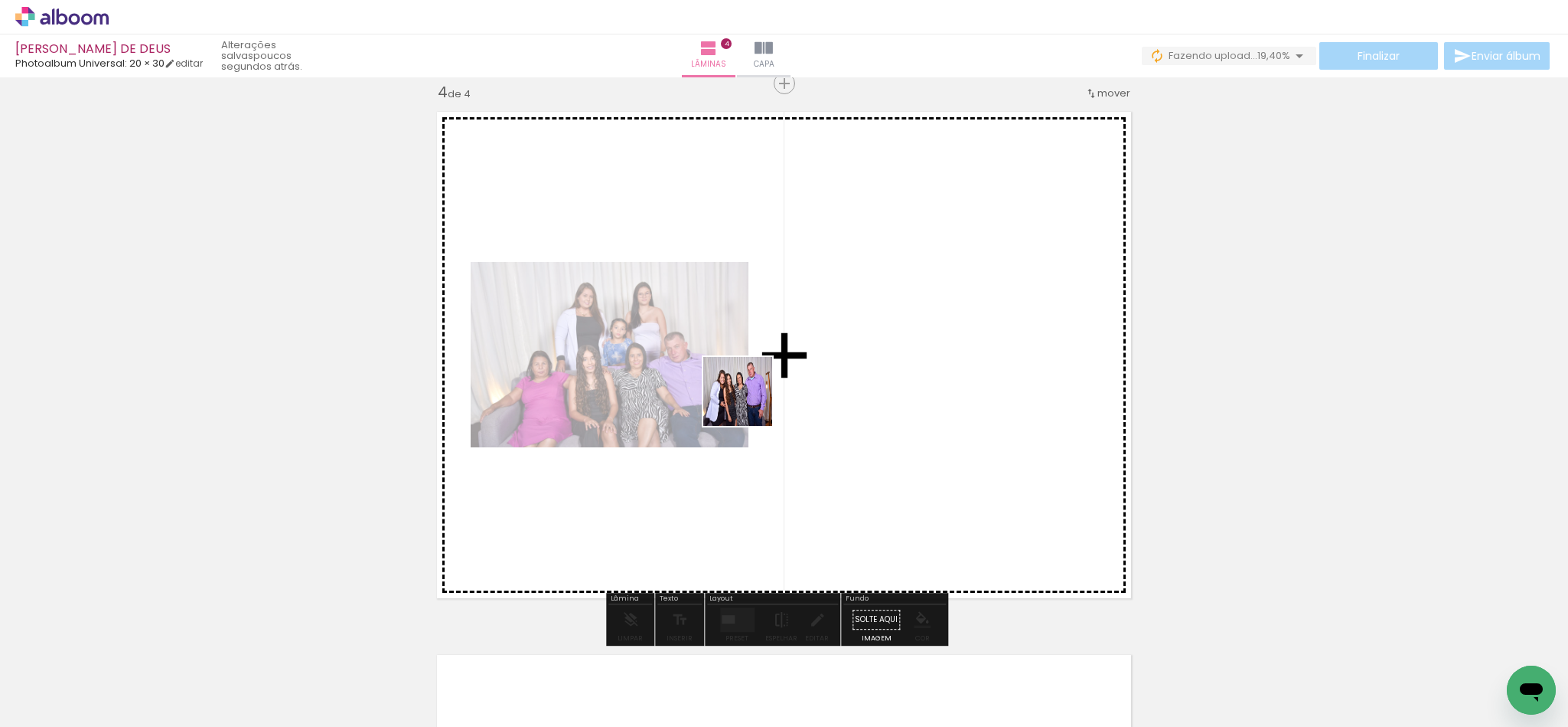
drag, startPoint x: 616, startPoint y: 681, endPoint x: 757, endPoint y: 617, distance: 154.8
click at [829, 307] on quentale-workspace at bounding box center [784, 363] width 1568 height 727
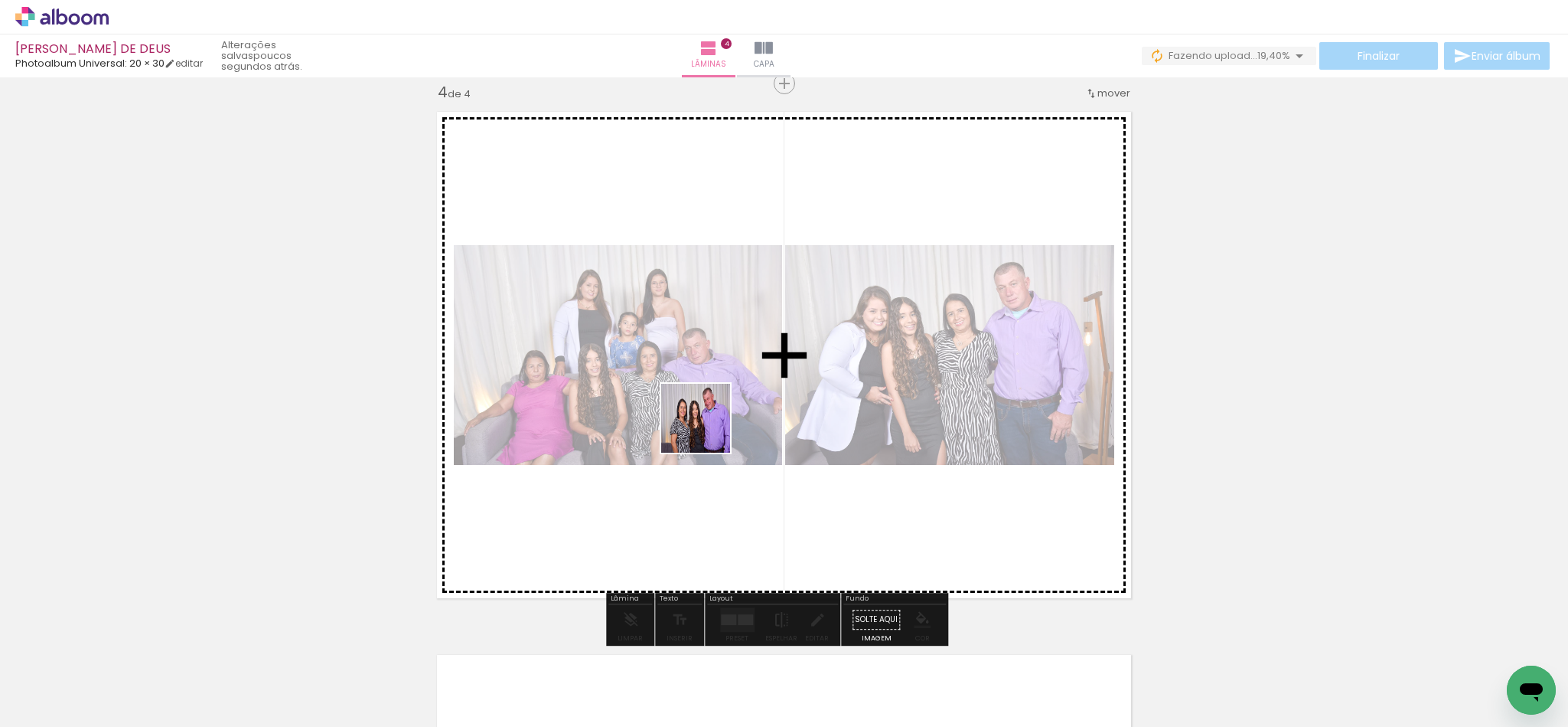
drag, startPoint x: 723, startPoint y: 671, endPoint x: 785, endPoint y: 621, distance: 79.6
click at [705, 421] on quentale-workspace at bounding box center [784, 363] width 1568 height 727
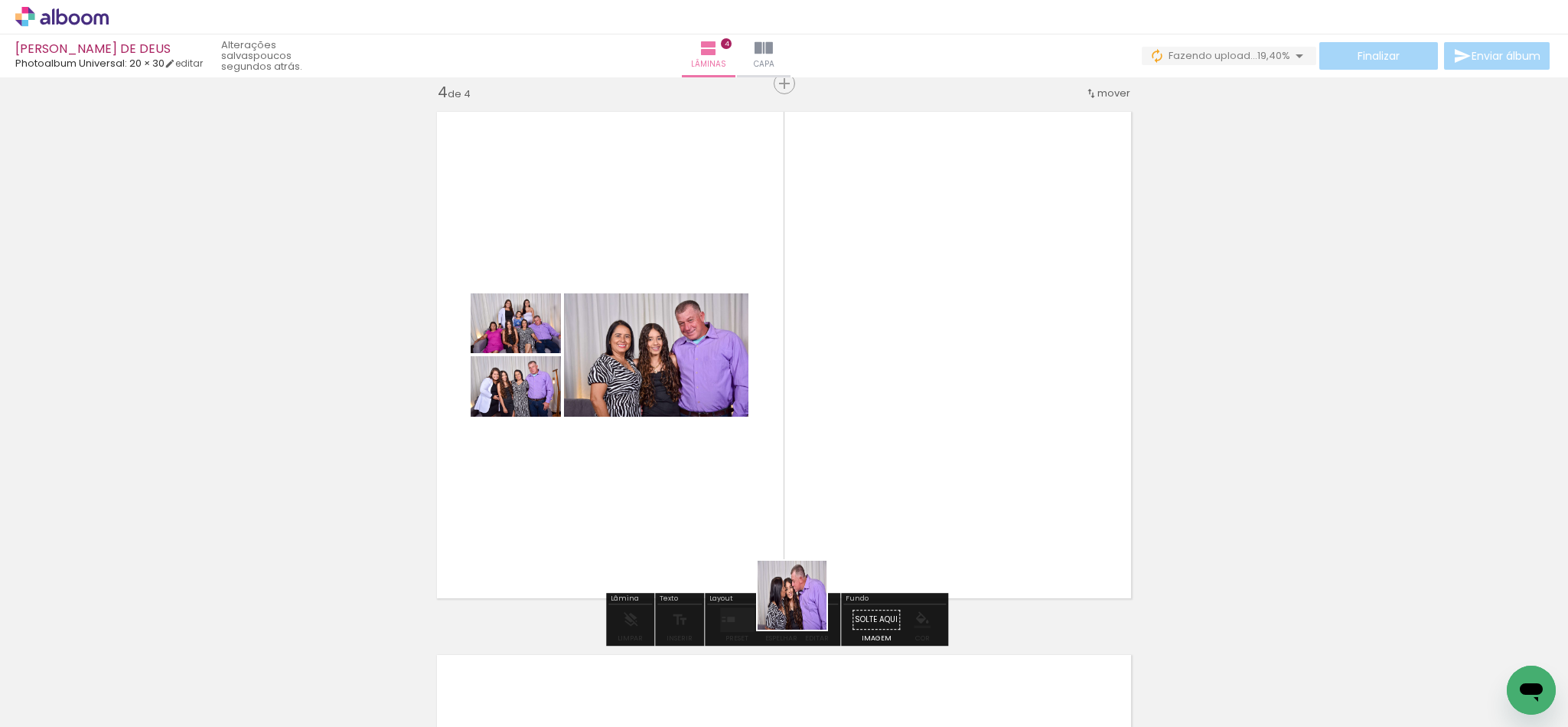
drag, startPoint x: 799, startPoint y: 678, endPoint x: 827, endPoint y: 428, distance: 251.6
click at [827, 428] on quentale-workspace at bounding box center [784, 363] width 1568 height 727
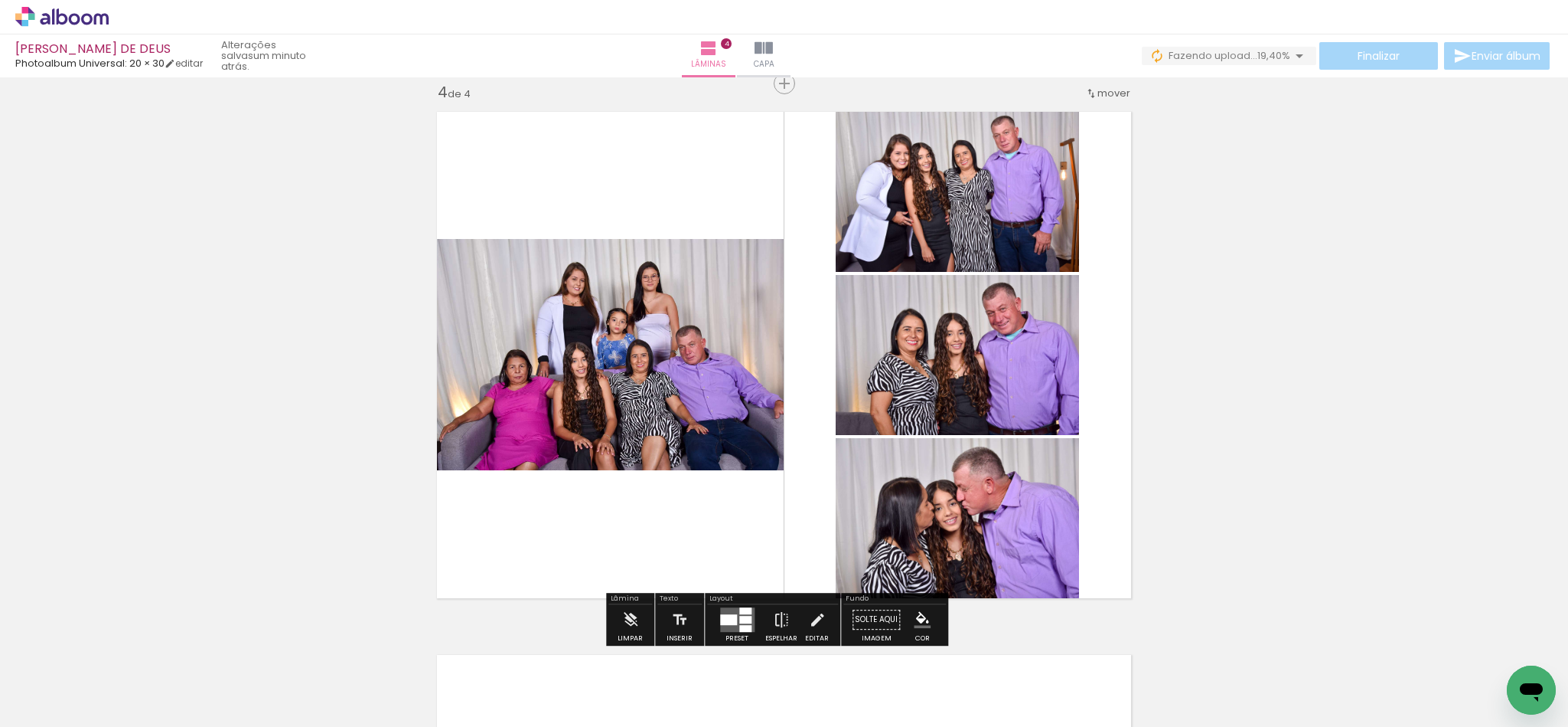
scroll to position [0, 3561]
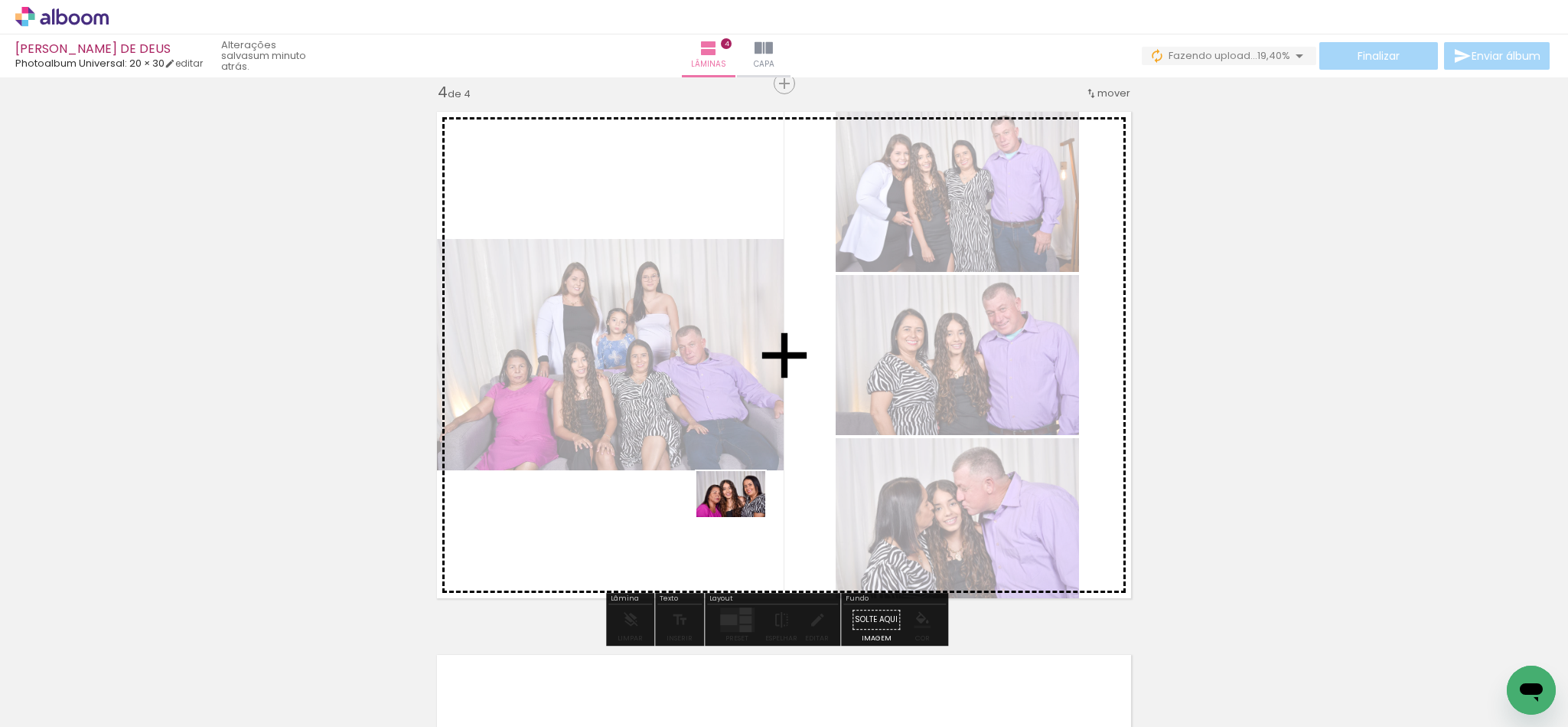
drag, startPoint x: 1392, startPoint y: 677, endPoint x: 740, endPoint y: 513, distance: 672.3
click at [740, 513] on quentale-workspace at bounding box center [784, 363] width 1568 height 727
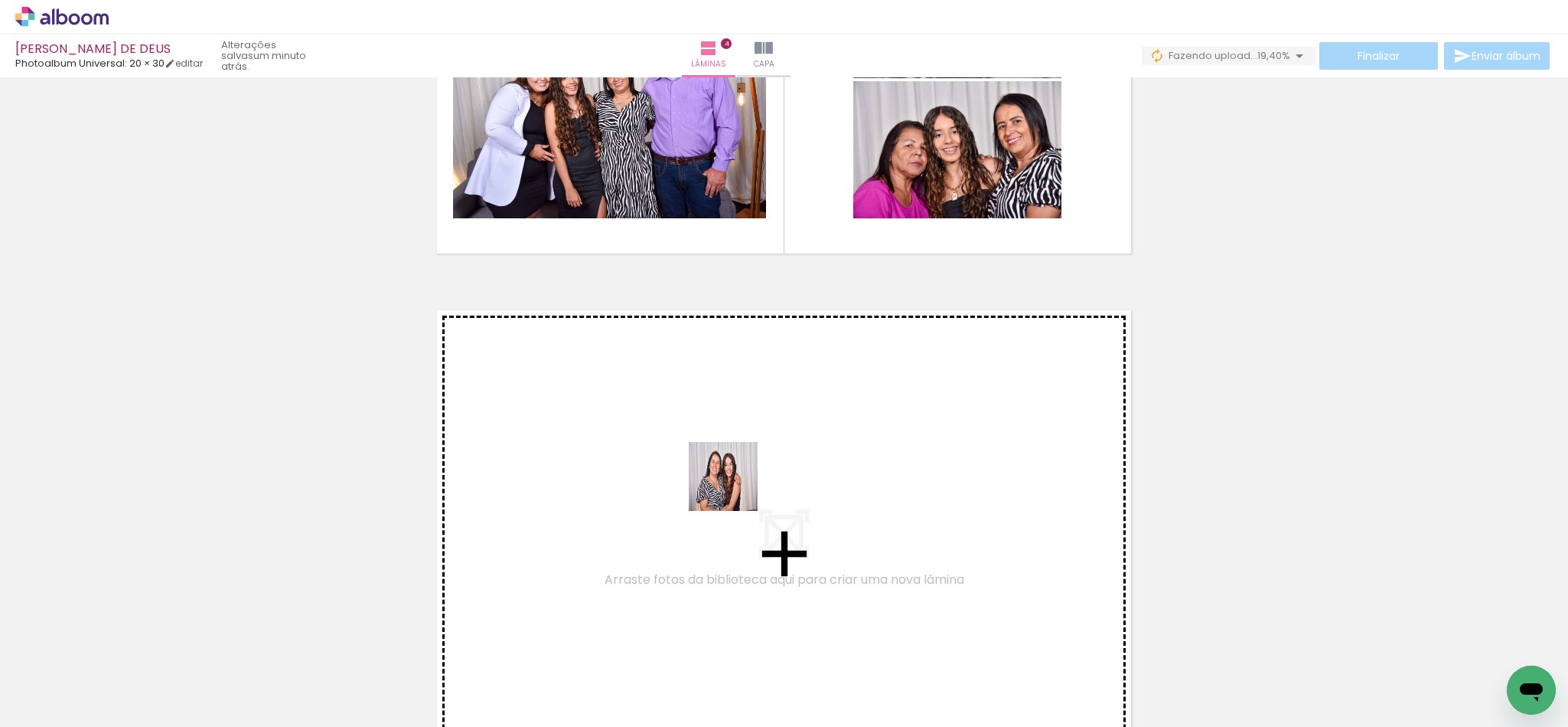
drag, startPoint x: 722, startPoint y: 689, endPoint x: 787, endPoint y: 671, distance: 67.4
click at [734, 487] on quentale-workspace at bounding box center [784, 363] width 1568 height 727
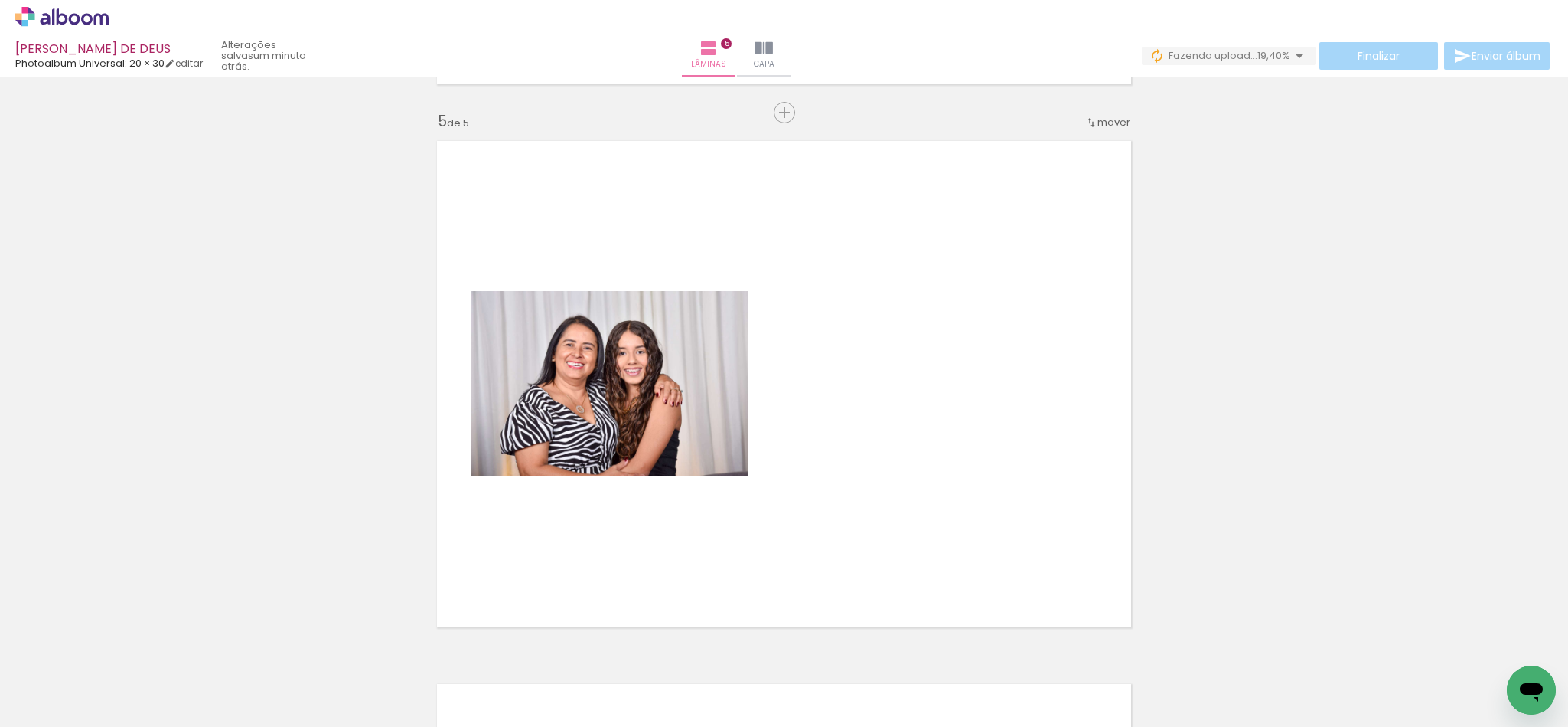
scroll to position [2191, 0]
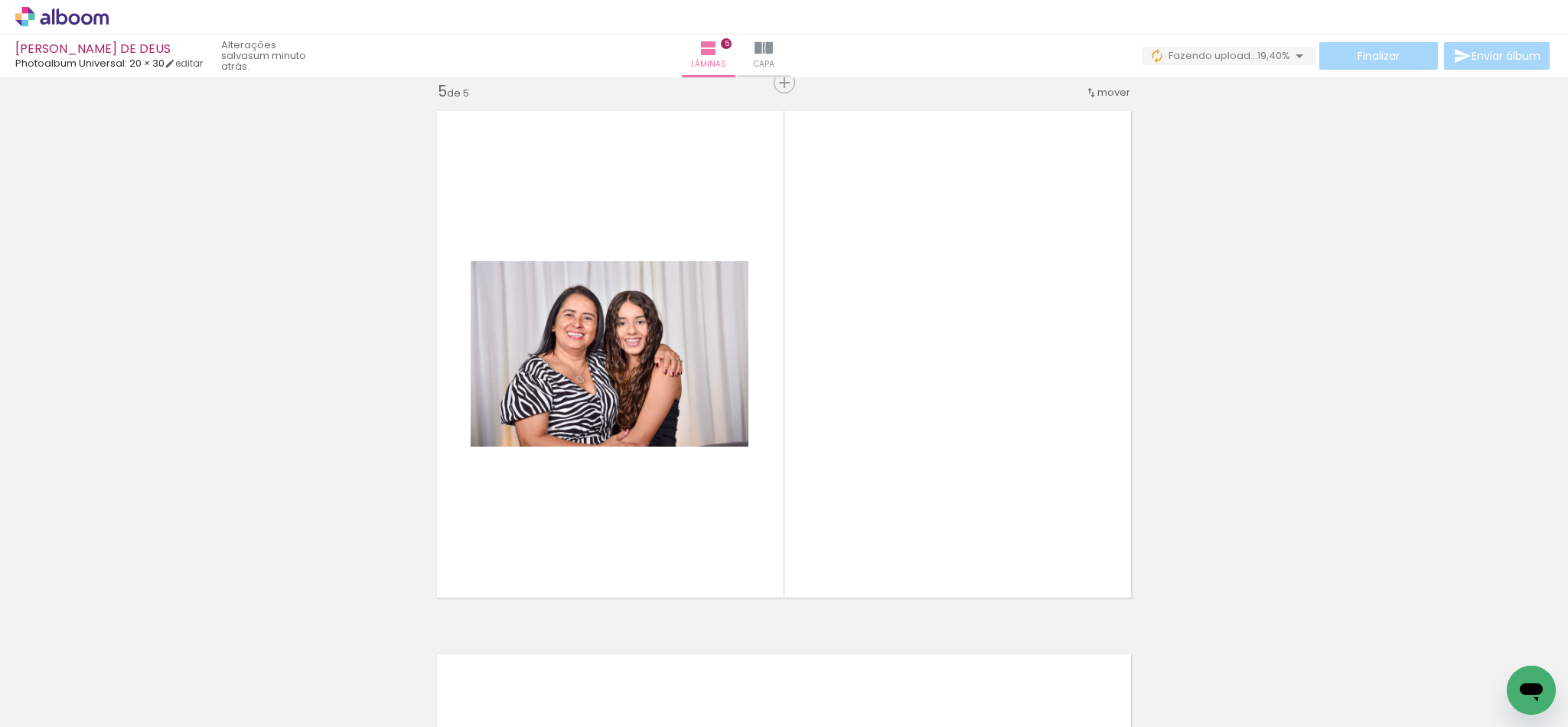
drag, startPoint x: 811, startPoint y: 694, endPoint x: 864, endPoint y: 607, distance: 101.9
click at [835, 467] on quentale-workspace at bounding box center [784, 363] width 1568 height 727
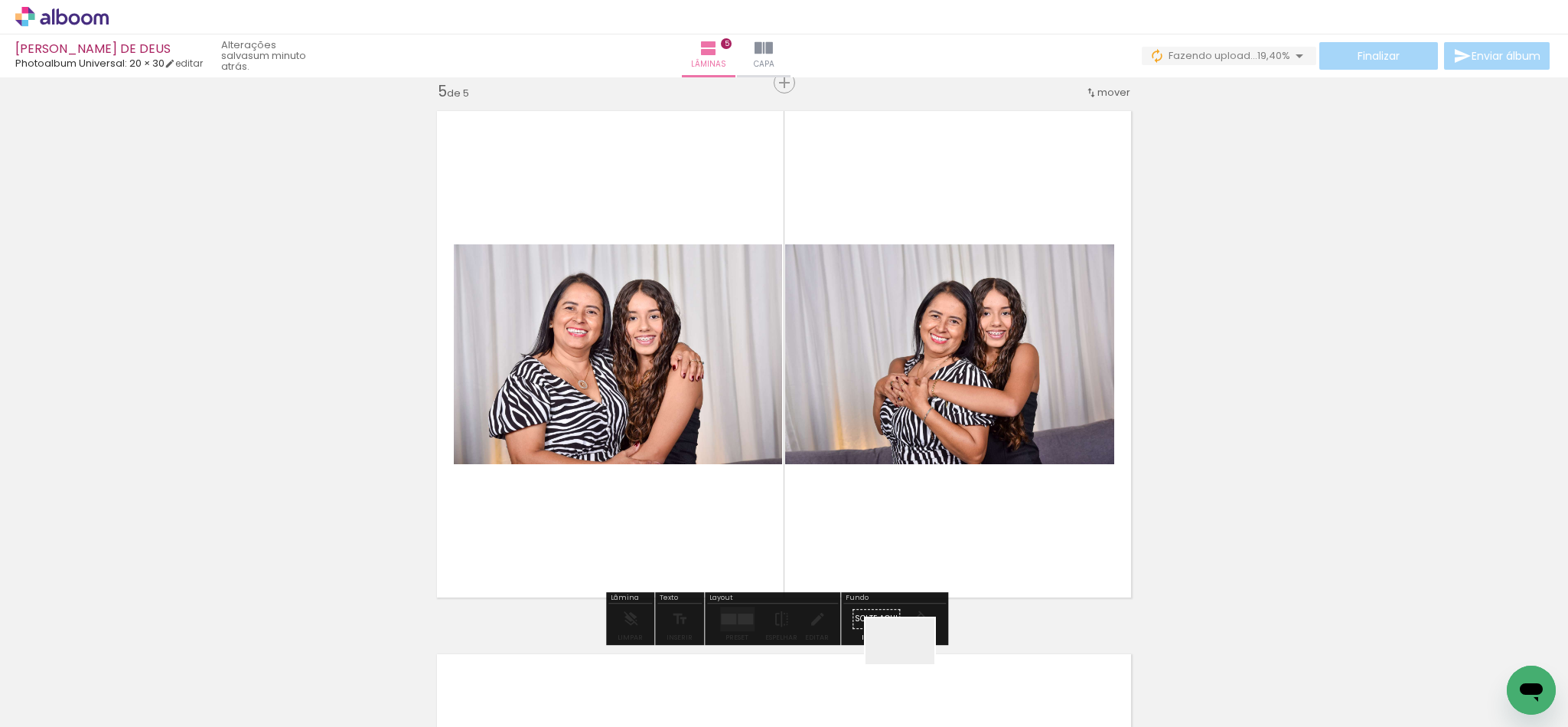
drag, startPoint x: 907, startPoint y: 703, endPoint x: 947, endPoint y: 542, distance: 165.9
click at [896, 414] on quentale-workspace at bounding box center [784, 363] width 1568 height 727
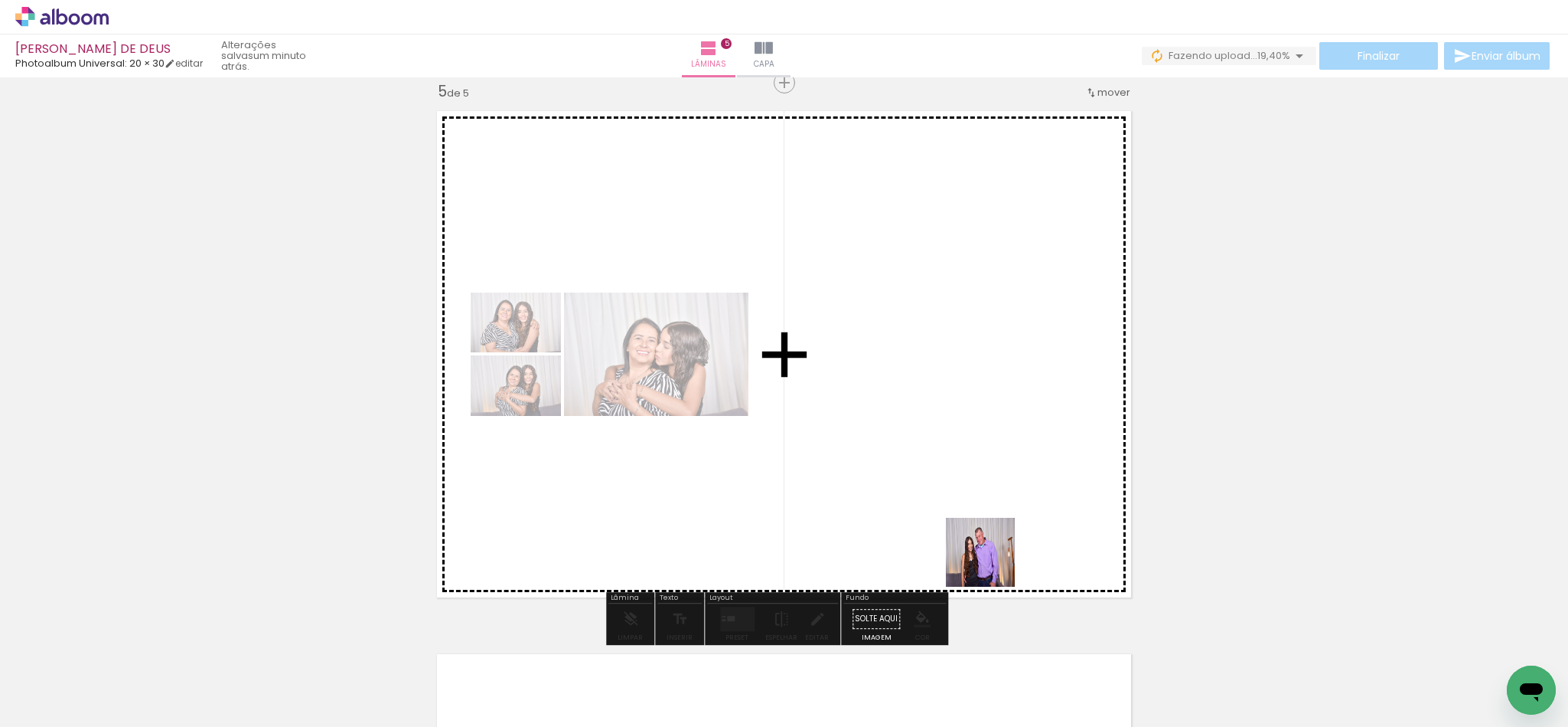
drag, startPoint x: 995, startPoint y: 662, endPoint x: 995, endPoint y: 397, distance: 265.0
click at [995, 397] on quentale-workspace at bounding box center [784, 363] width 1568 height 727
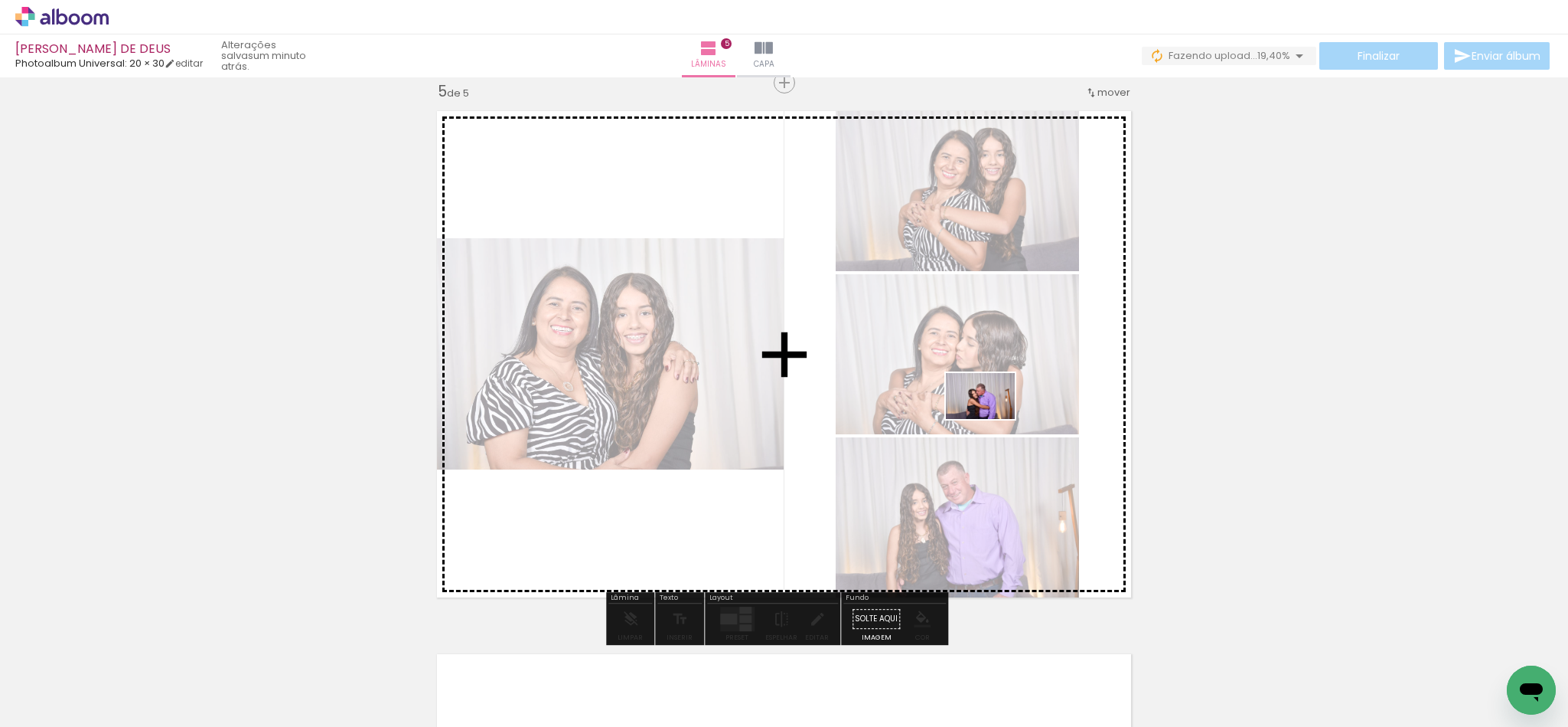
drag, startPoint x: 1086, startPoint y: 701, endPoint x: 992, endPoint y: 419, distance: 297.3
click at [992, 419] on quentale-workspace at bounding box center [784, 363] width 1568 height 727
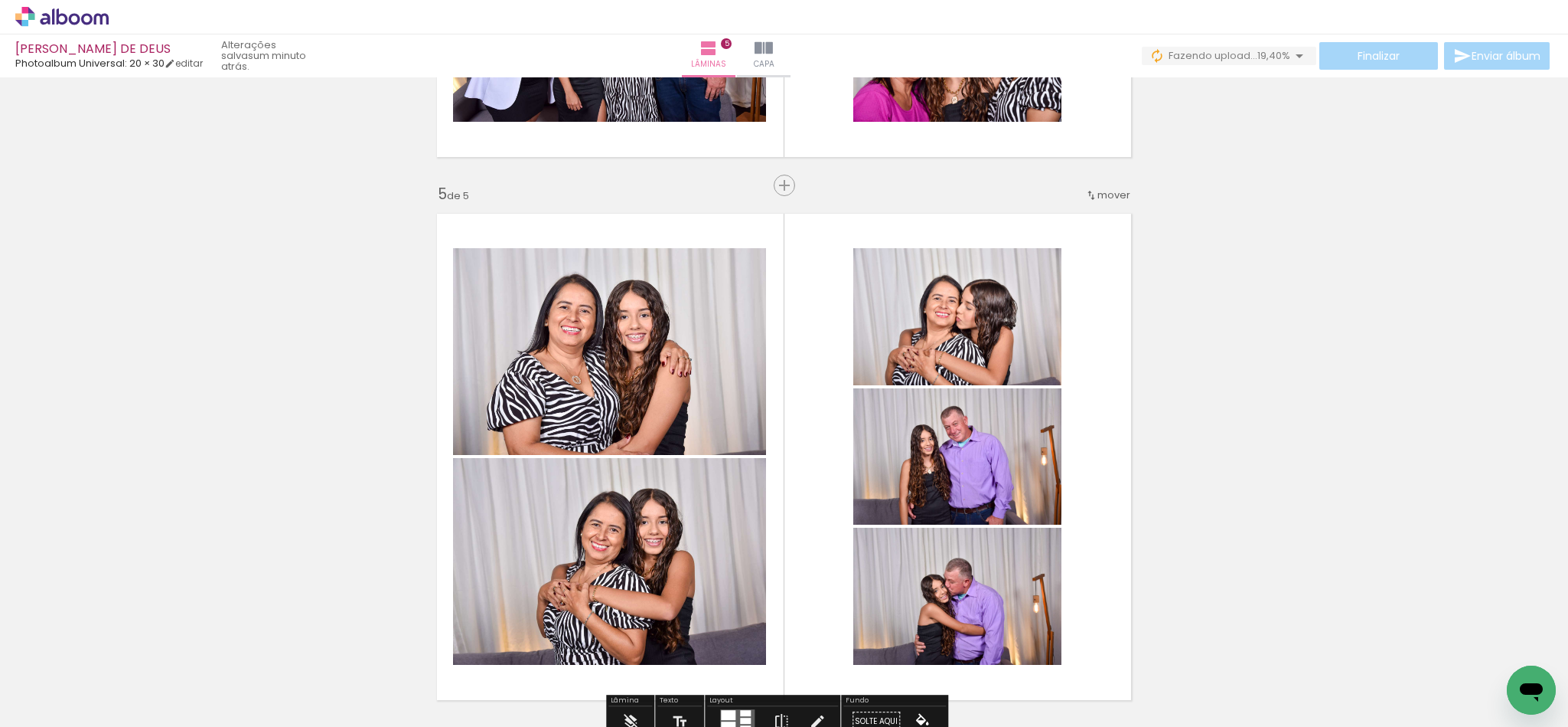
scroll to position [1732, 0]
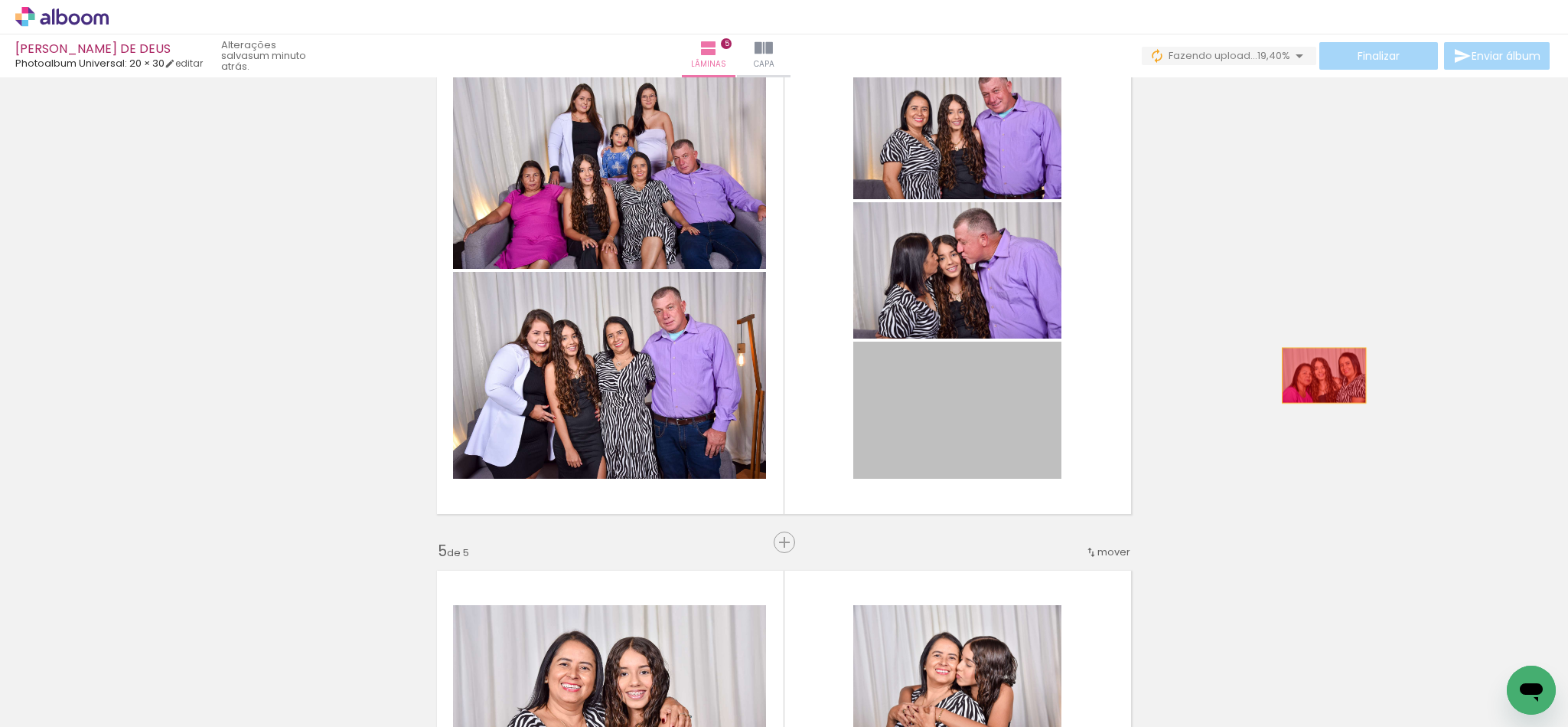
drag, startPoint x: 962, startPoint y: 444, endPoint x: 1316, endPoint y: 374, distance: 360.9
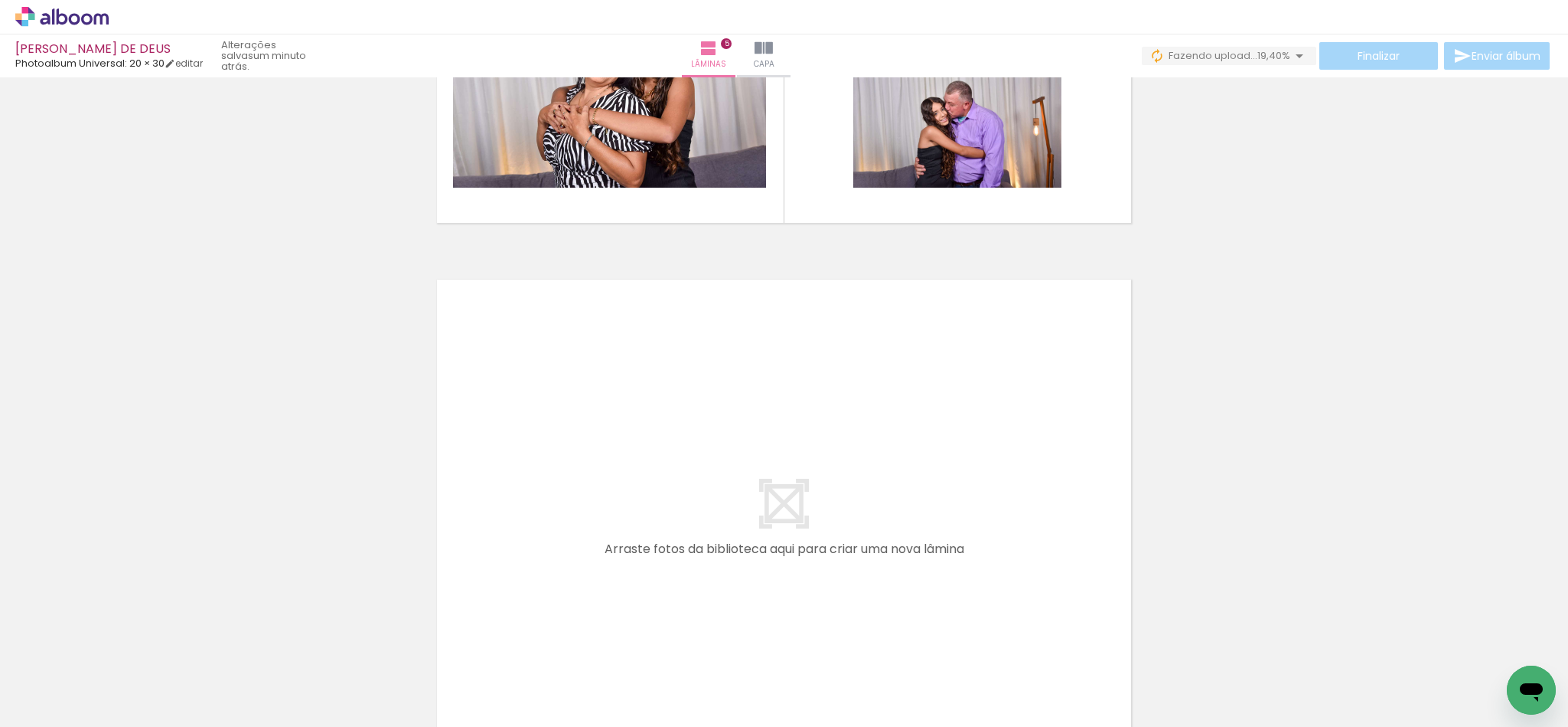
scroll to position [2651, 0]
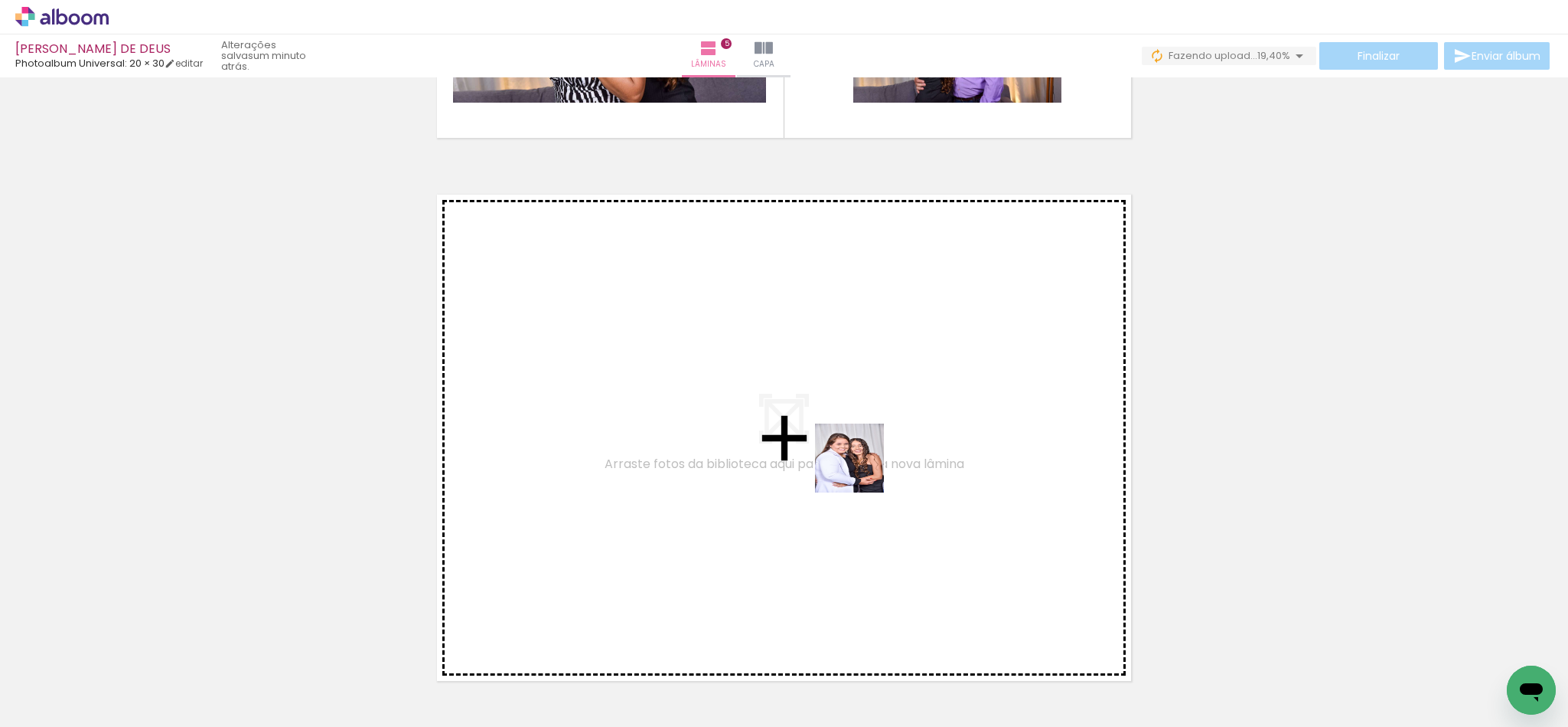
drag, startPoint x: 1144, startPoint y: 664, endPoint x: 861, endPoint y: 469, distance: 343.7
click at [861, 469] on quentale-workspace at bounding box center [784, 363] width 1568 height 727
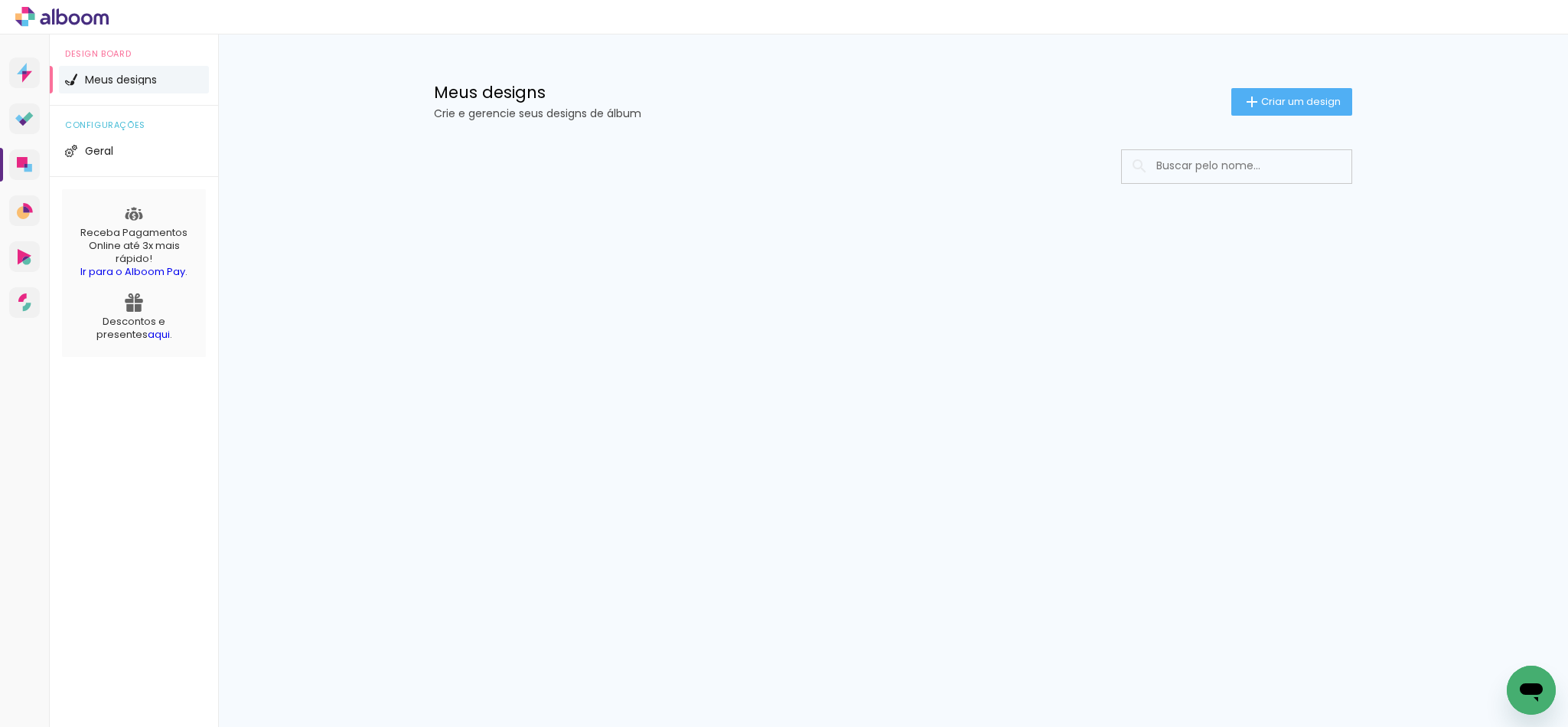
click at [1107, 229] on div at bounding box center [893, 212] width 995 height 157
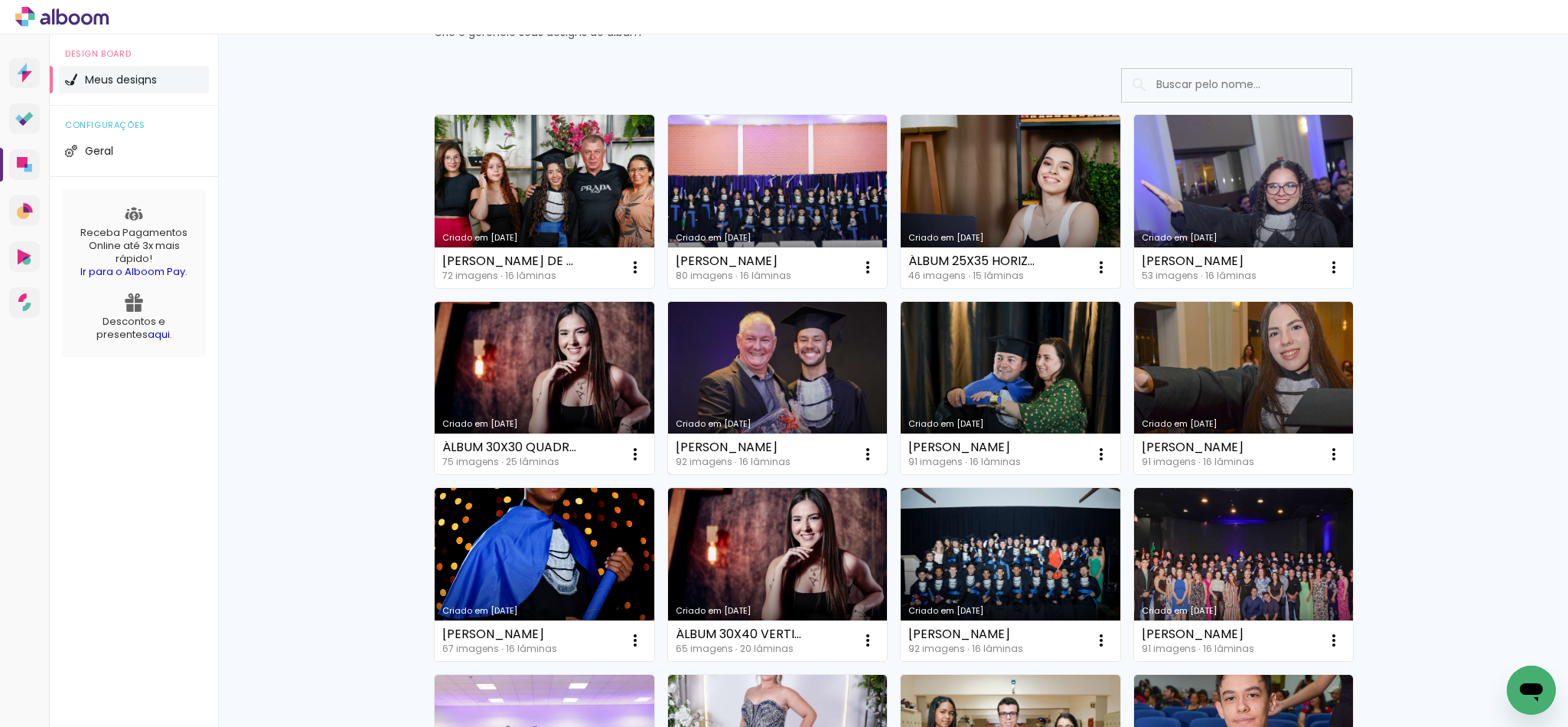
scroll to position [229, 0]
